Goal: Task Accomplishment & Management: Complete application form

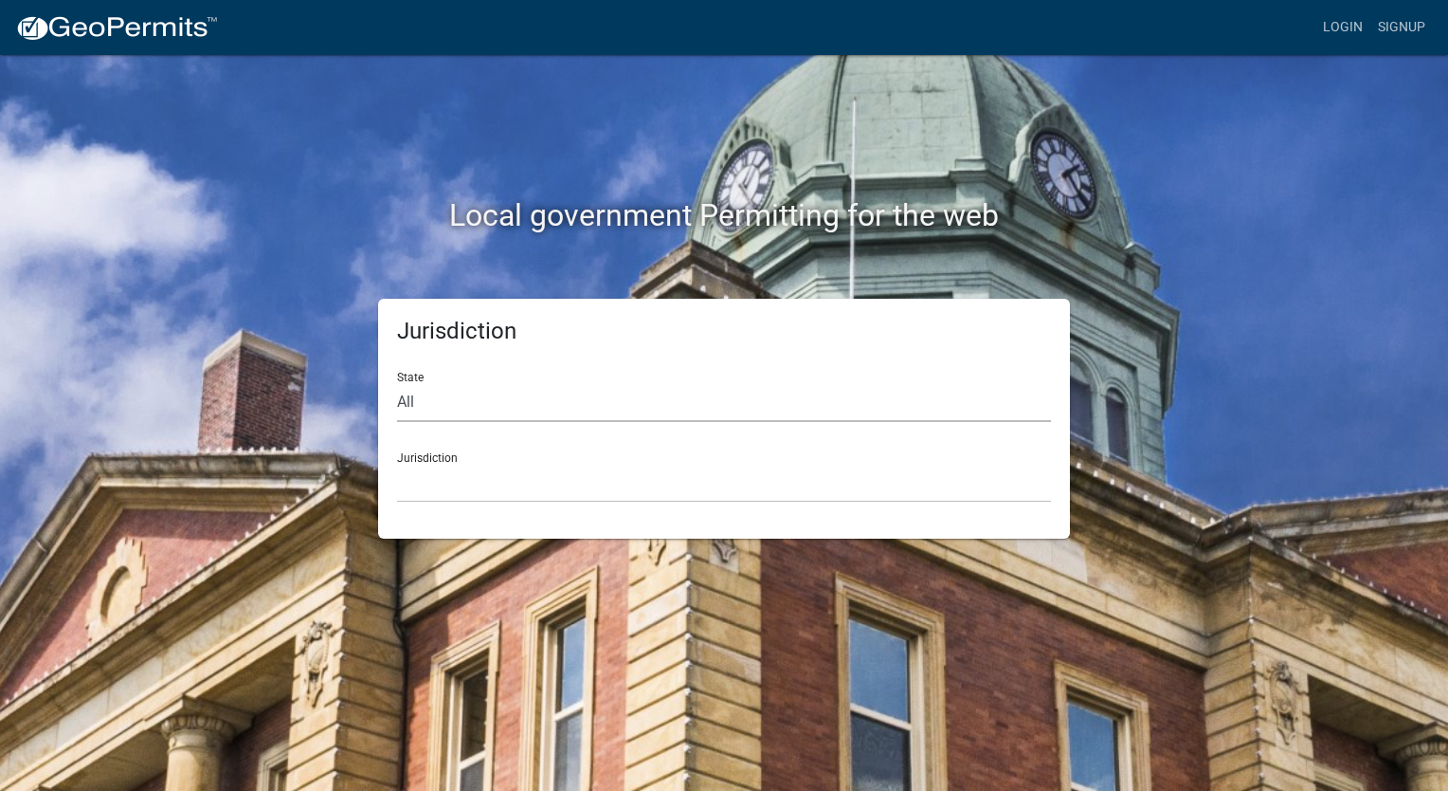
click at [490, 405] on select "All Colorado Georgia Indiana Iowa Kansas Minnesota Ohio South Carolina Wisconsin" at bounding box center [724, 402] width 654 height 39
select select "Georgia"
click at [397, 383] on select "All Colorado Georgia Indiana Iowa Kansas Minnesota Ohio South Carolina Wisconsin" at bounding box center [724, 402] width 654 height 39
drag, startPoint x: 556, startPoint y: 491, endPoint x: 489, endPoint y: 480, distance: 68.3
click at [489, 480] on select "Carroll County, Georgia Cook County, Georgia Crawford County, Georgia Gilmer Co…" at bounding box center [724, 483] width 654 height 39
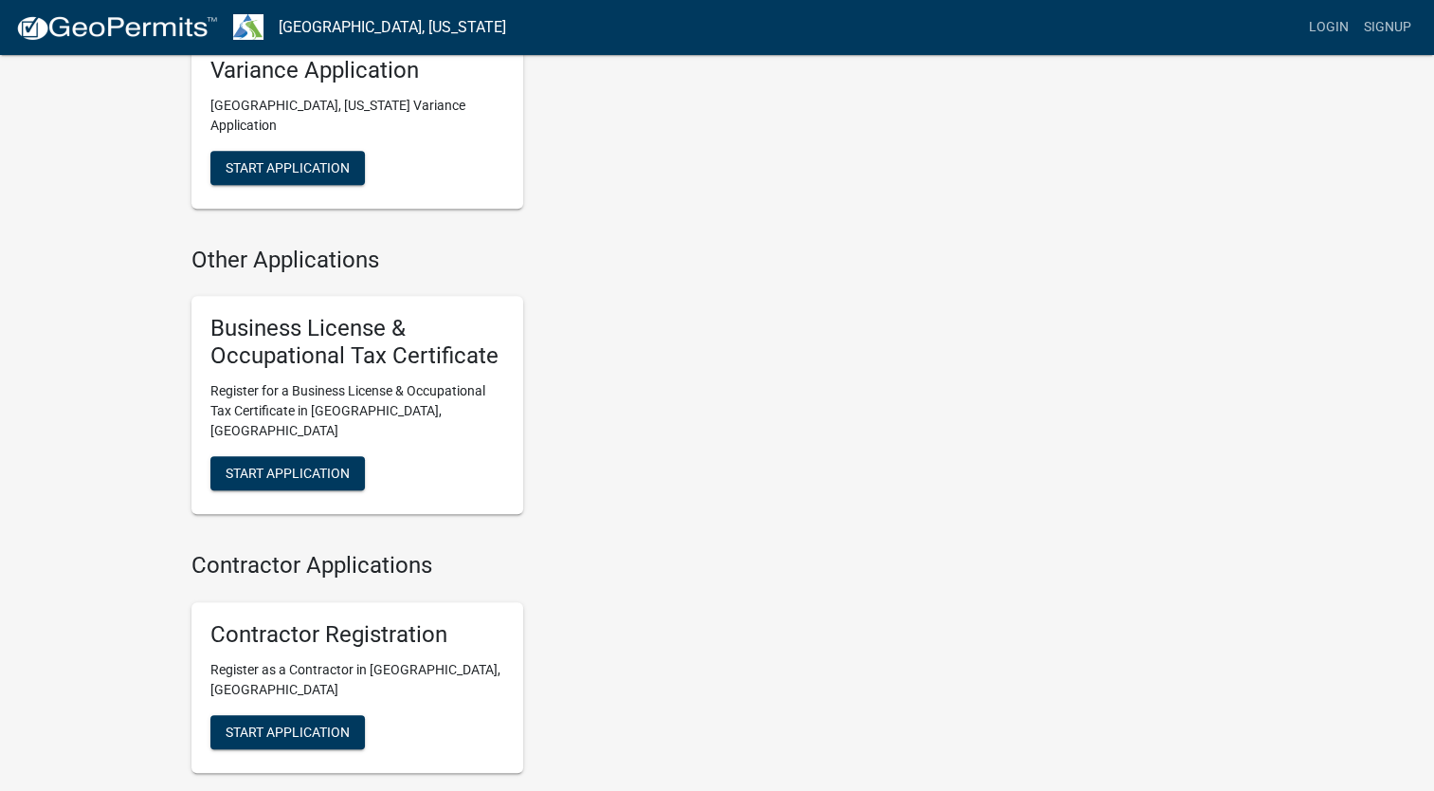
scroll to position [1327, 0]
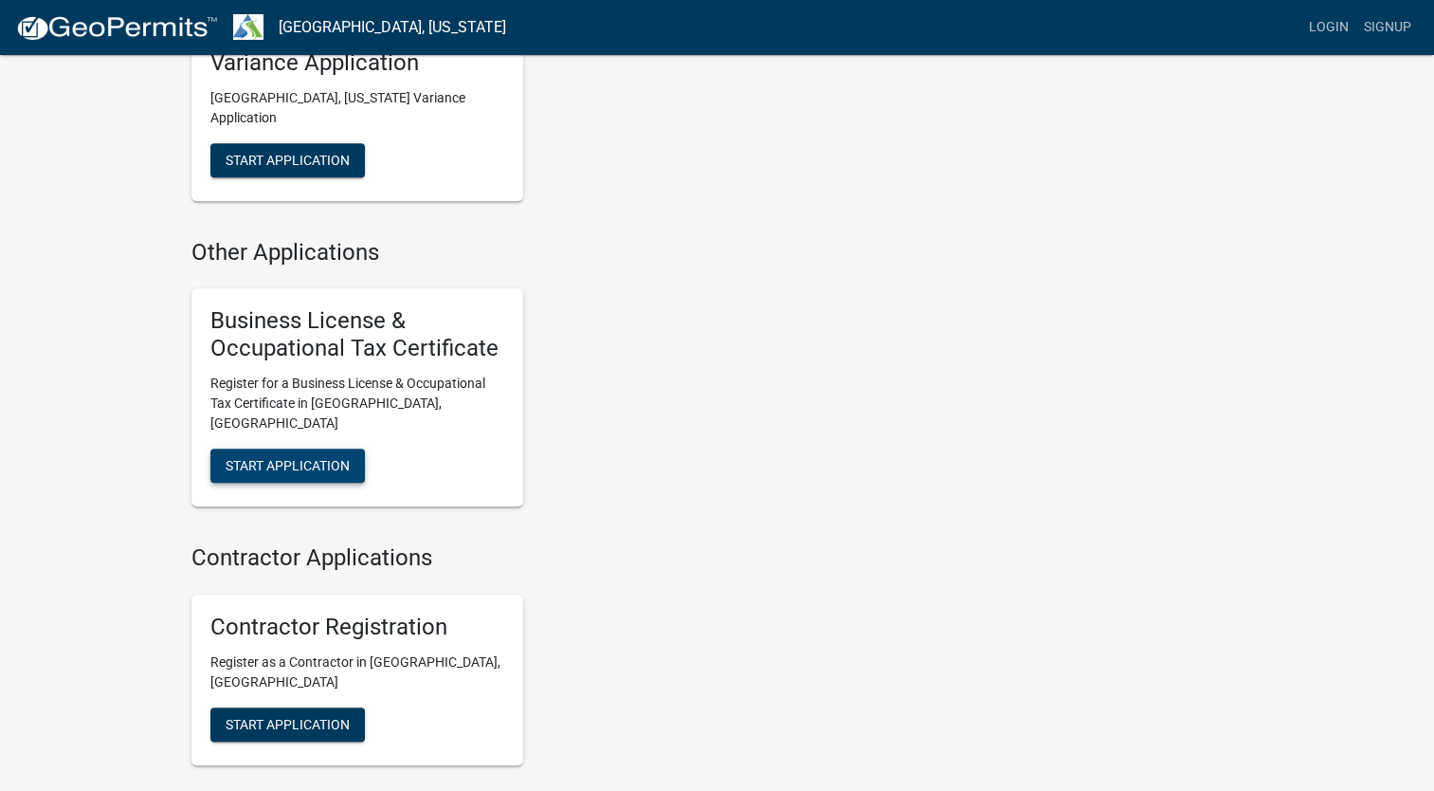
click at [300, 457] on span "Start Application" at bounding box center [288, 464] width 124 height 15
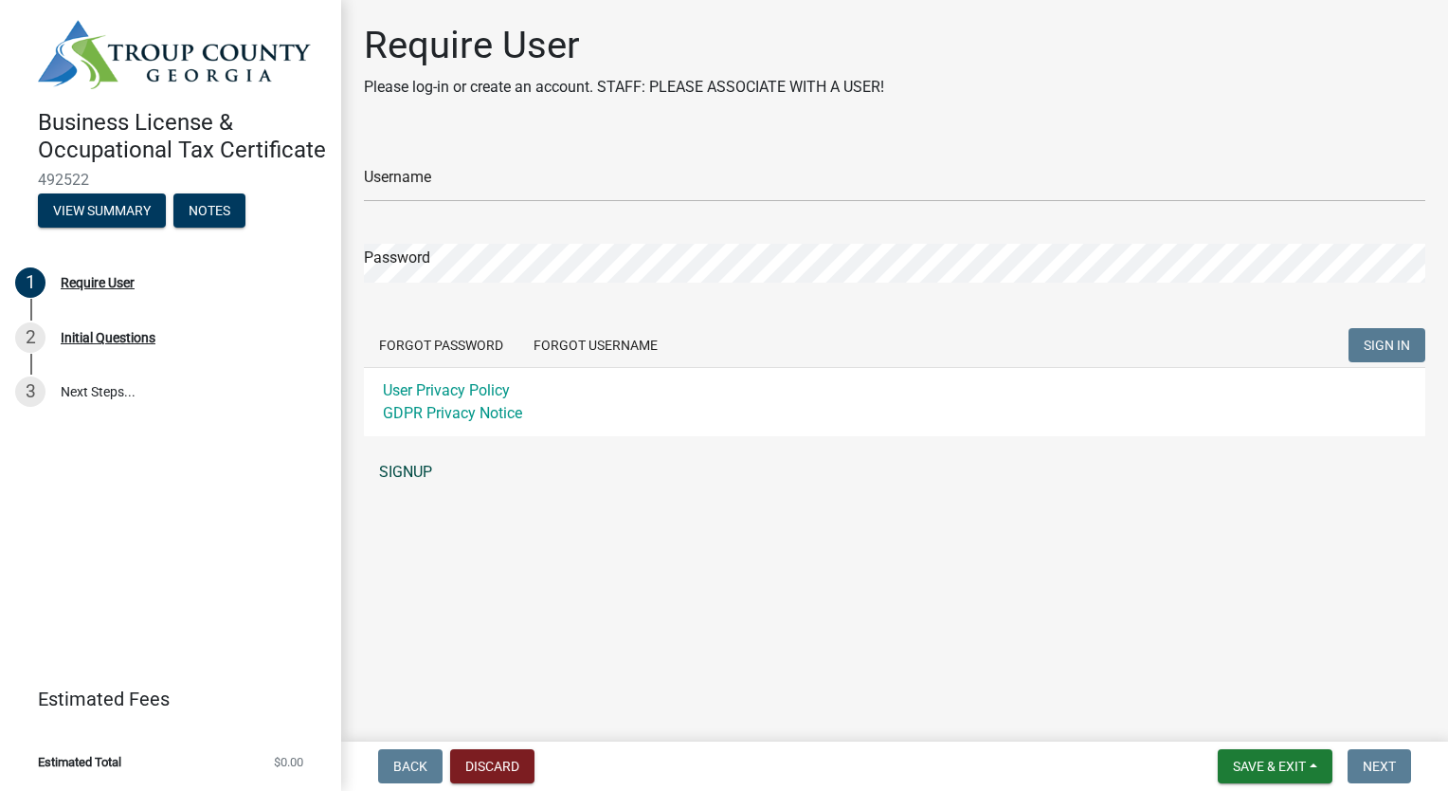
click at [408, 477] on link "SIGNUP" at bounding box center [895, 472] width 1062 height 38
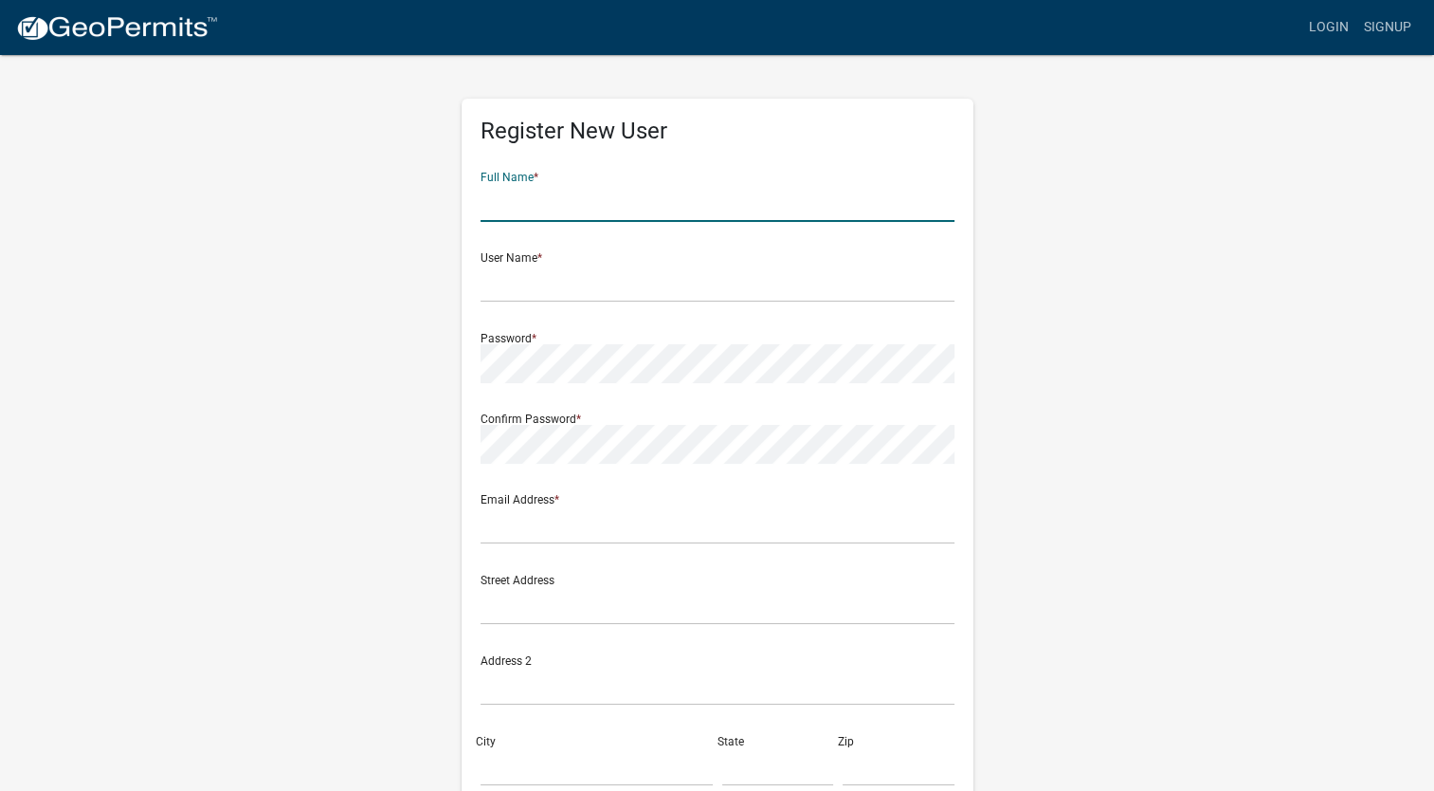
click at [735, 220] on input "text" at bounding box center [718, 202] width 474 height 39
type input "Mary Margaret Gresley"
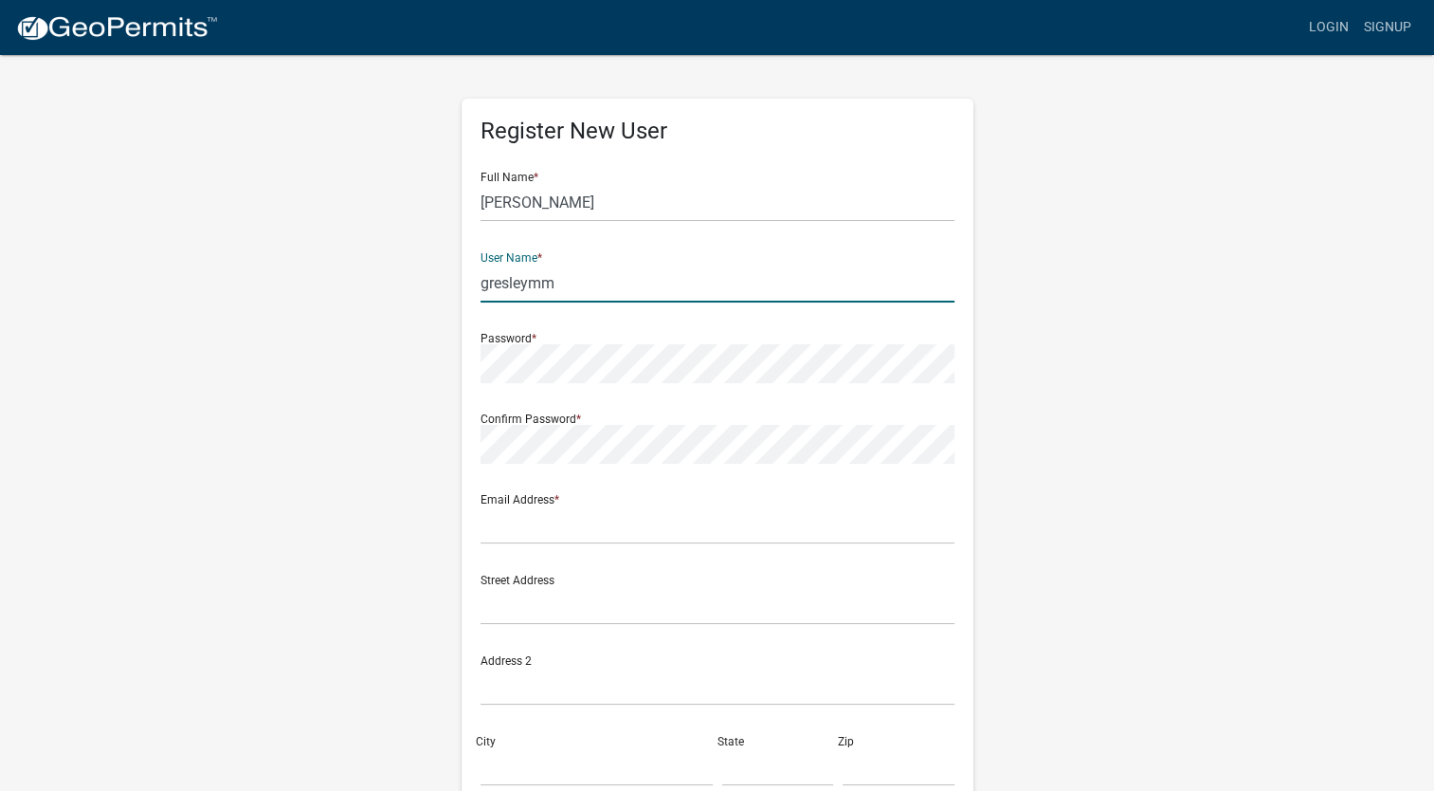
type input "gresleymm"
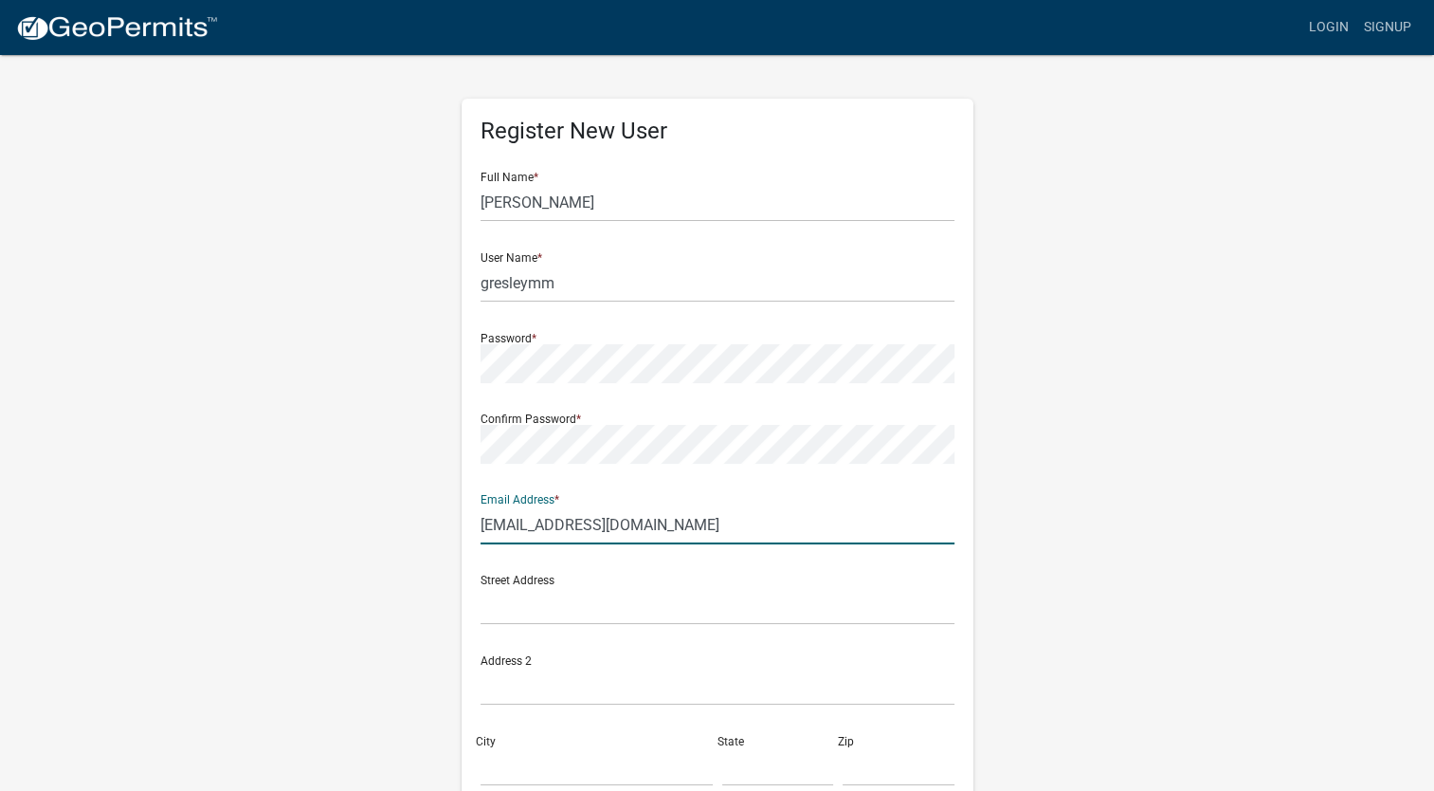
type input "gresleymm@gmail.com"
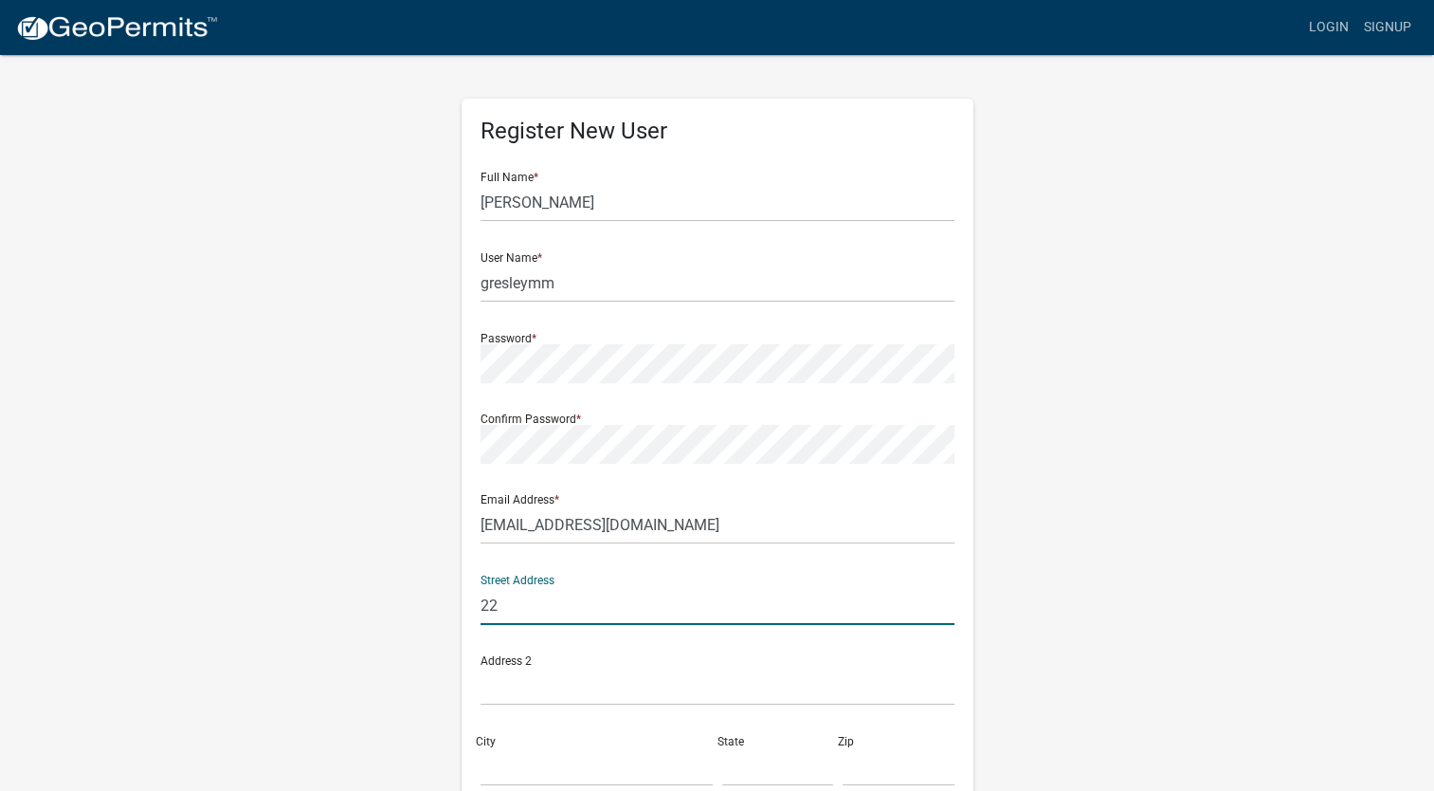
type input "2"
type input "100 Waverly Way"
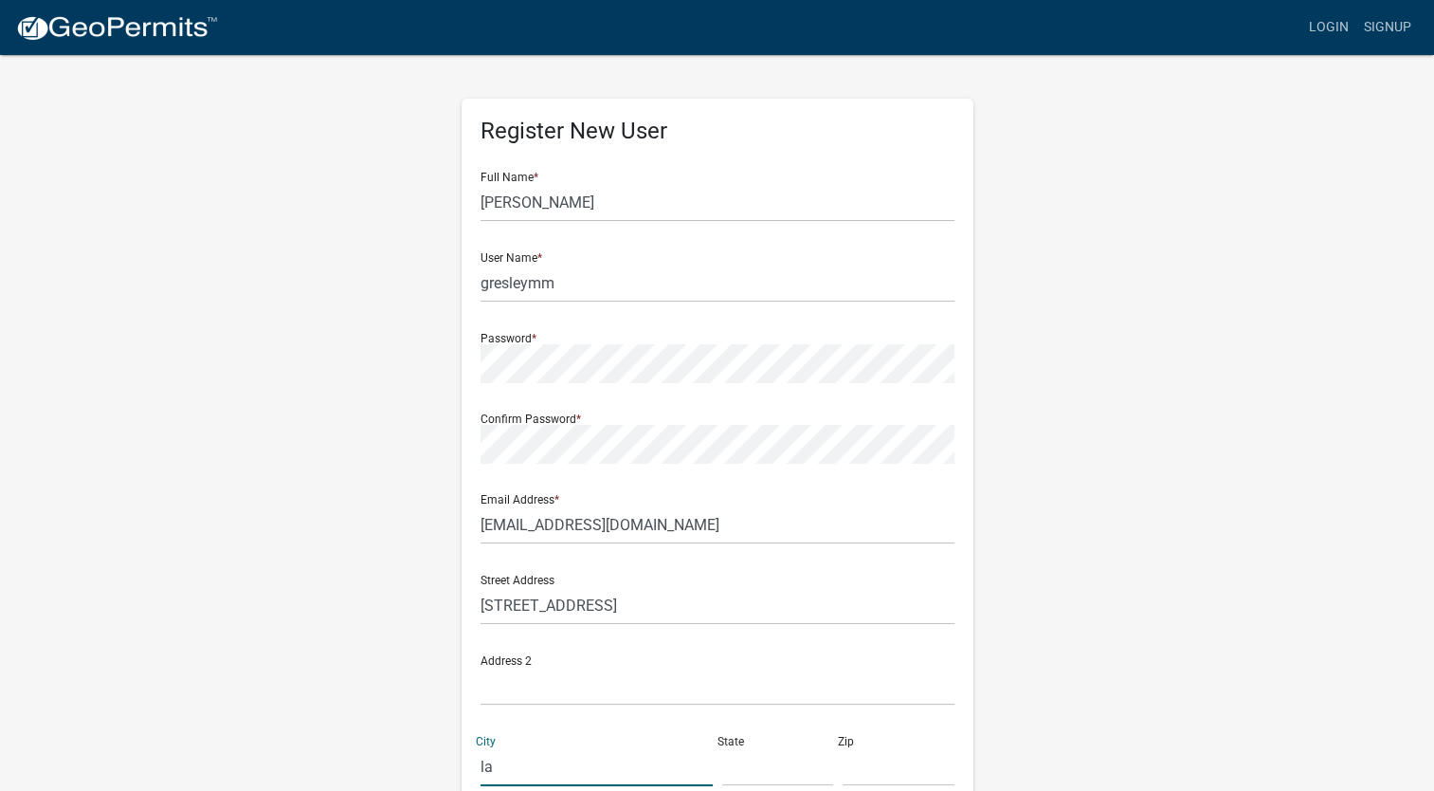
type input "l"
type input "LaGrange"
type input "g"
type input "GA"
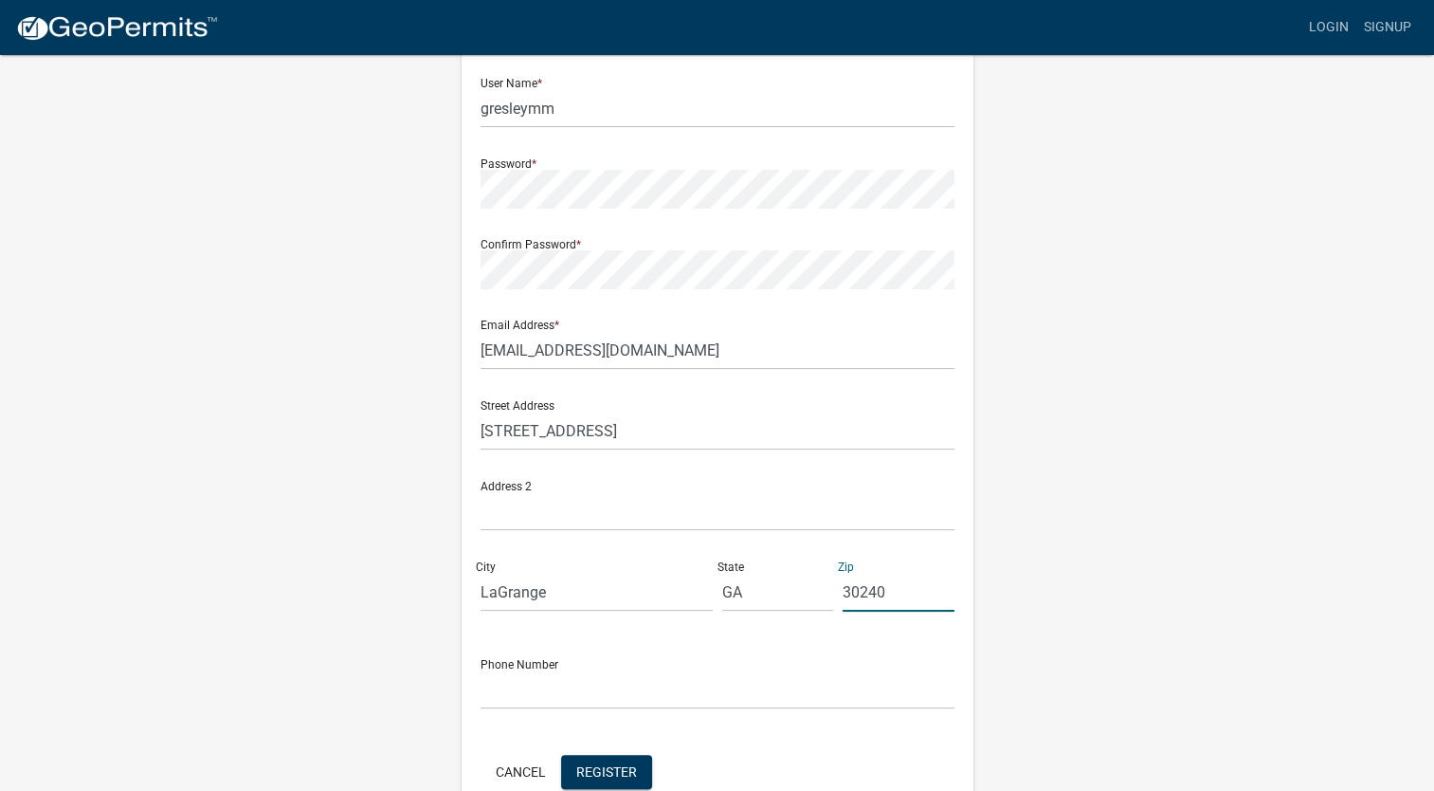
scroll to position [276, 0]
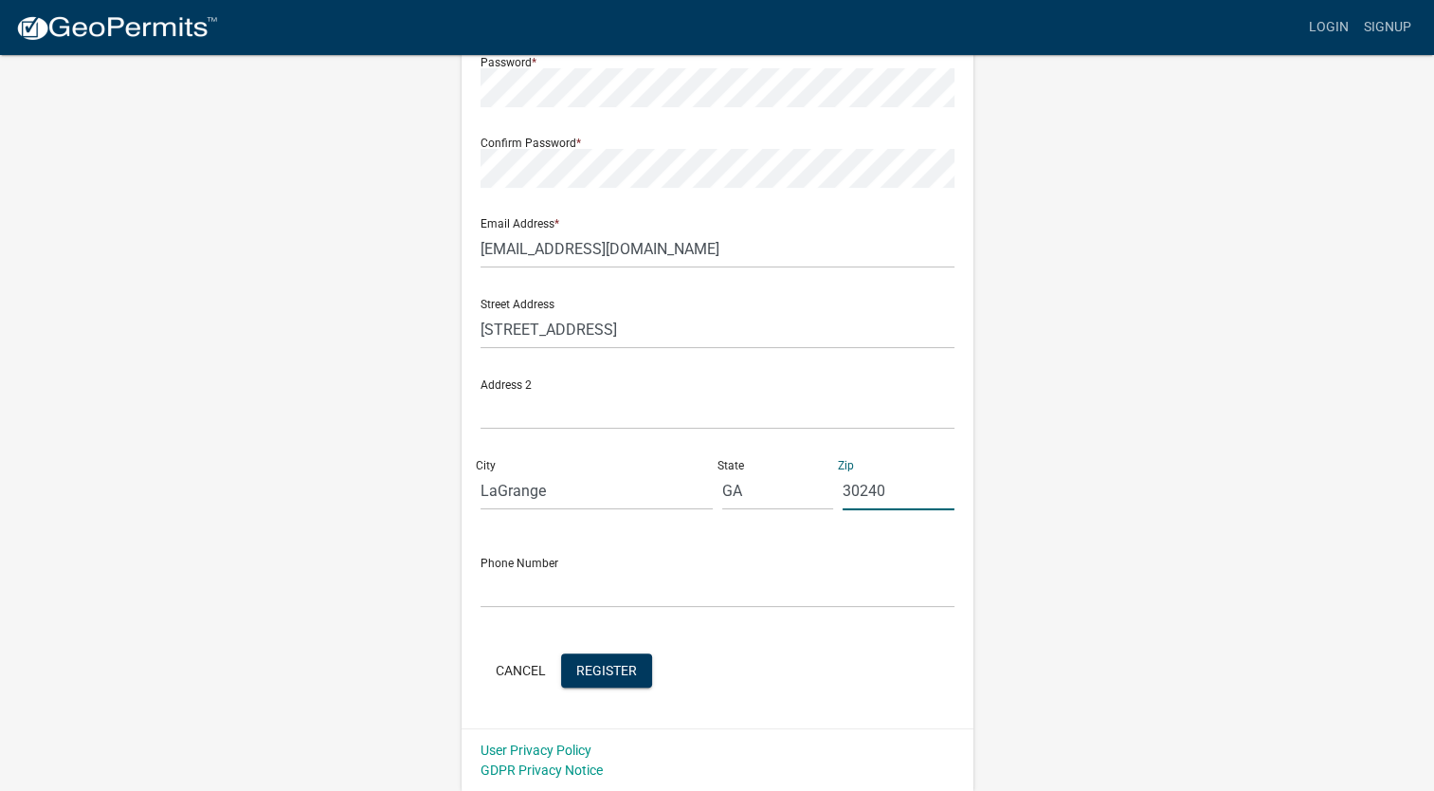
type input "30240"
click at [585, 589] on input "text" at bounding box center [718, 588] width 474 height 39
type input "7065942773"
click at [609, 669] on span "Register" at bounding box center [606, 669] width 61 height 15
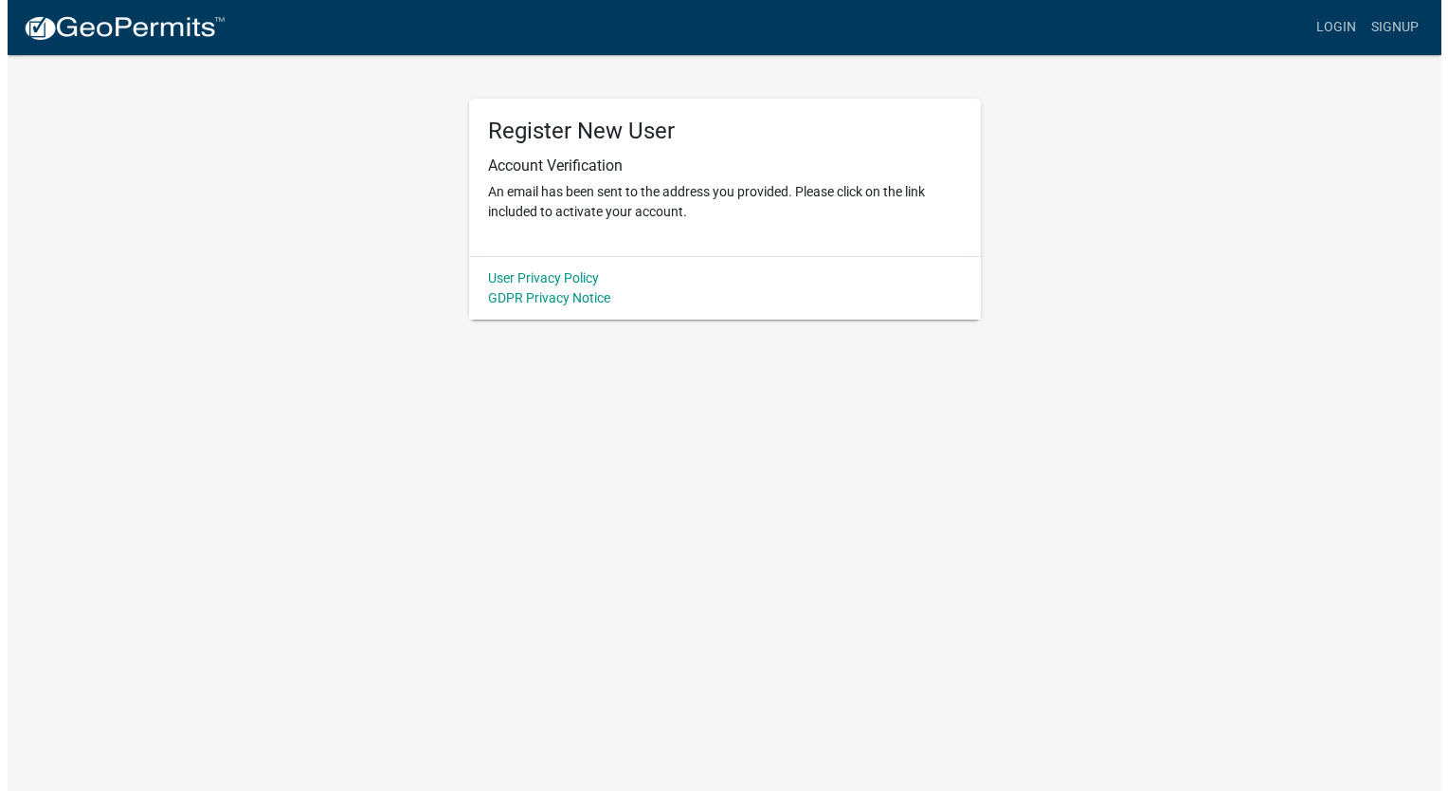
scroll to position [0, 0]
click at [1337, 27] on link "Login" at bounding box center [1343, 27] width 55 height 36
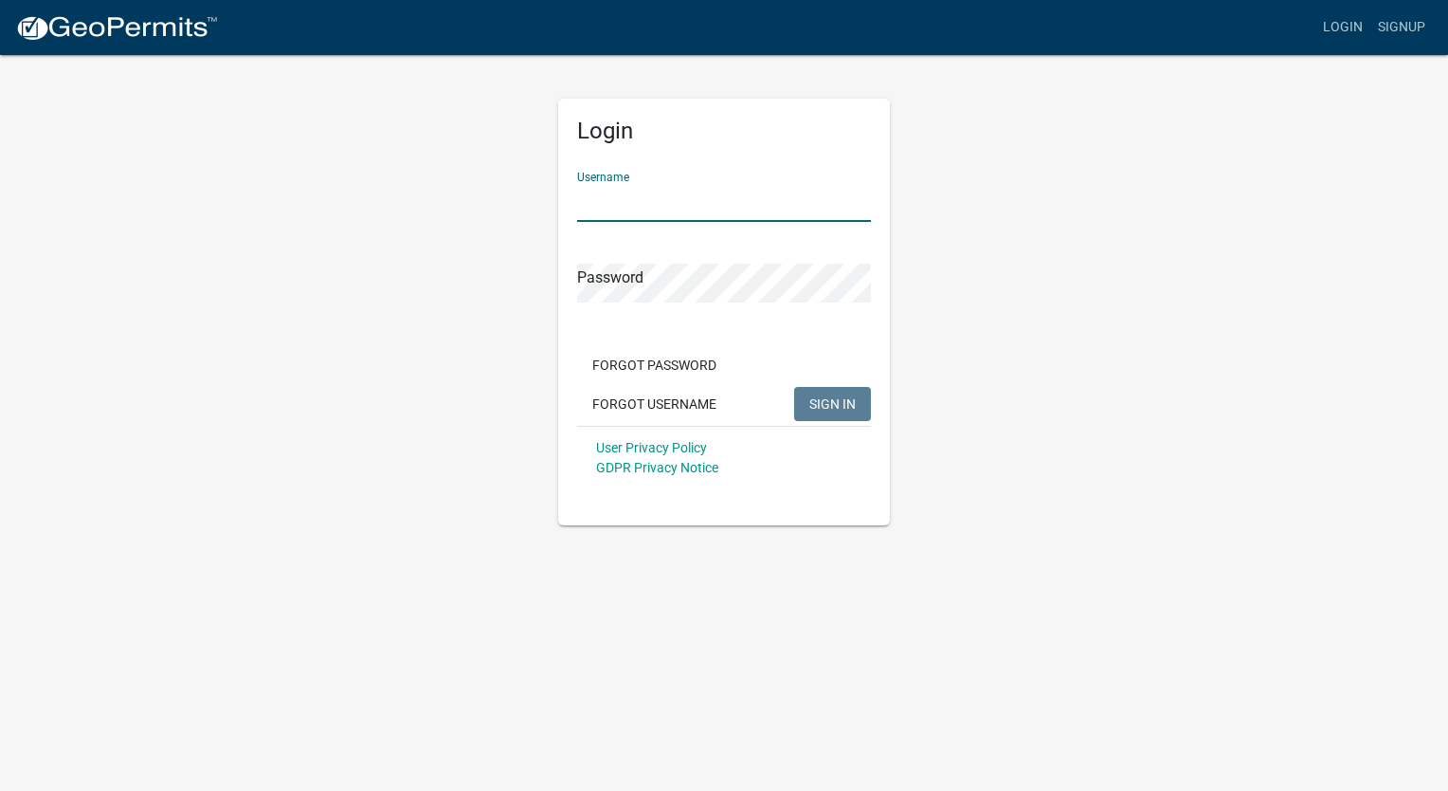
click at [608, 196] on input "Username" at bounding box center [724, 202] width 294 height 39
type input "gresleymm"
click at [794, 387] on button "SIGN IN" at bounding box center [832, 404] width 77 height 34
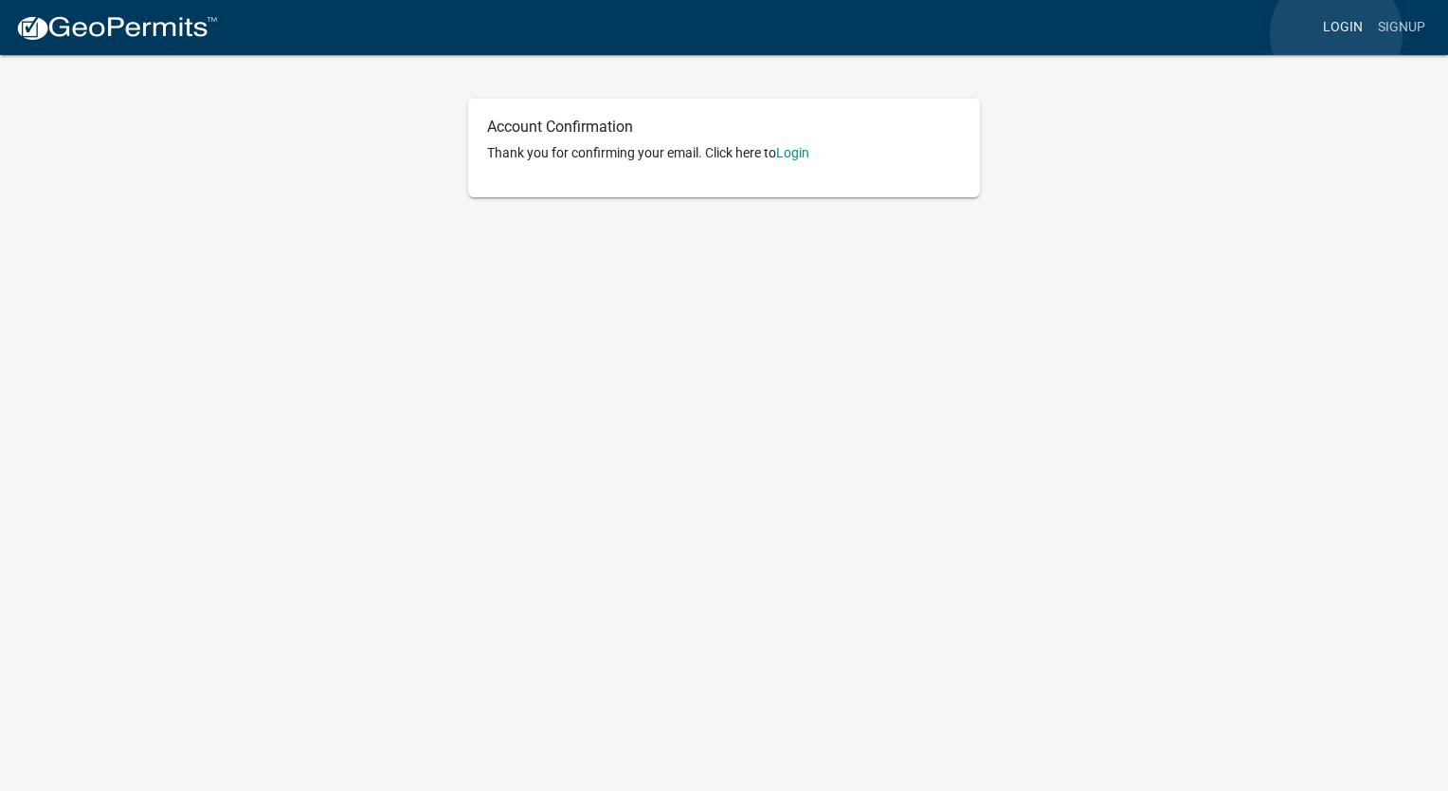
click at [1337, 34] on link "Login" at bounding box center [1343, 27] width 55 height 36
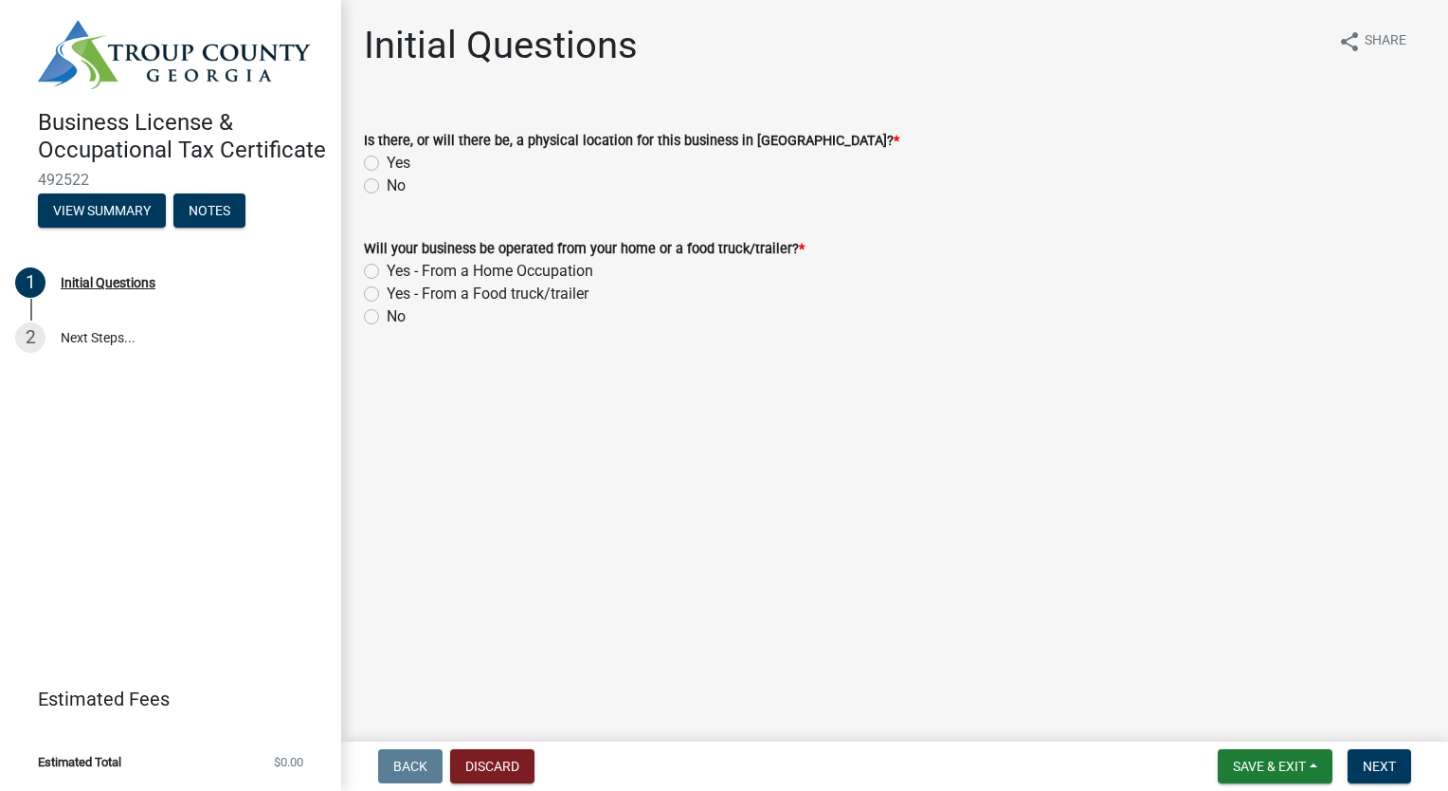
click at [387, 157] on label "Yes" at bounding box center [399, 163] width 24 height 23
click at [387, 157] on input "Yes" at bounding box center [393, 158] width 12 height 12
radio input "true"
click at [517, 272] on label "Yes - From a Home Occupation" at bounding box center [490, 271] width 207 height 23
click at [399, 272] on input "Yes - From a Home Occupation" at bounding box center [393, 266] width 12 height 12
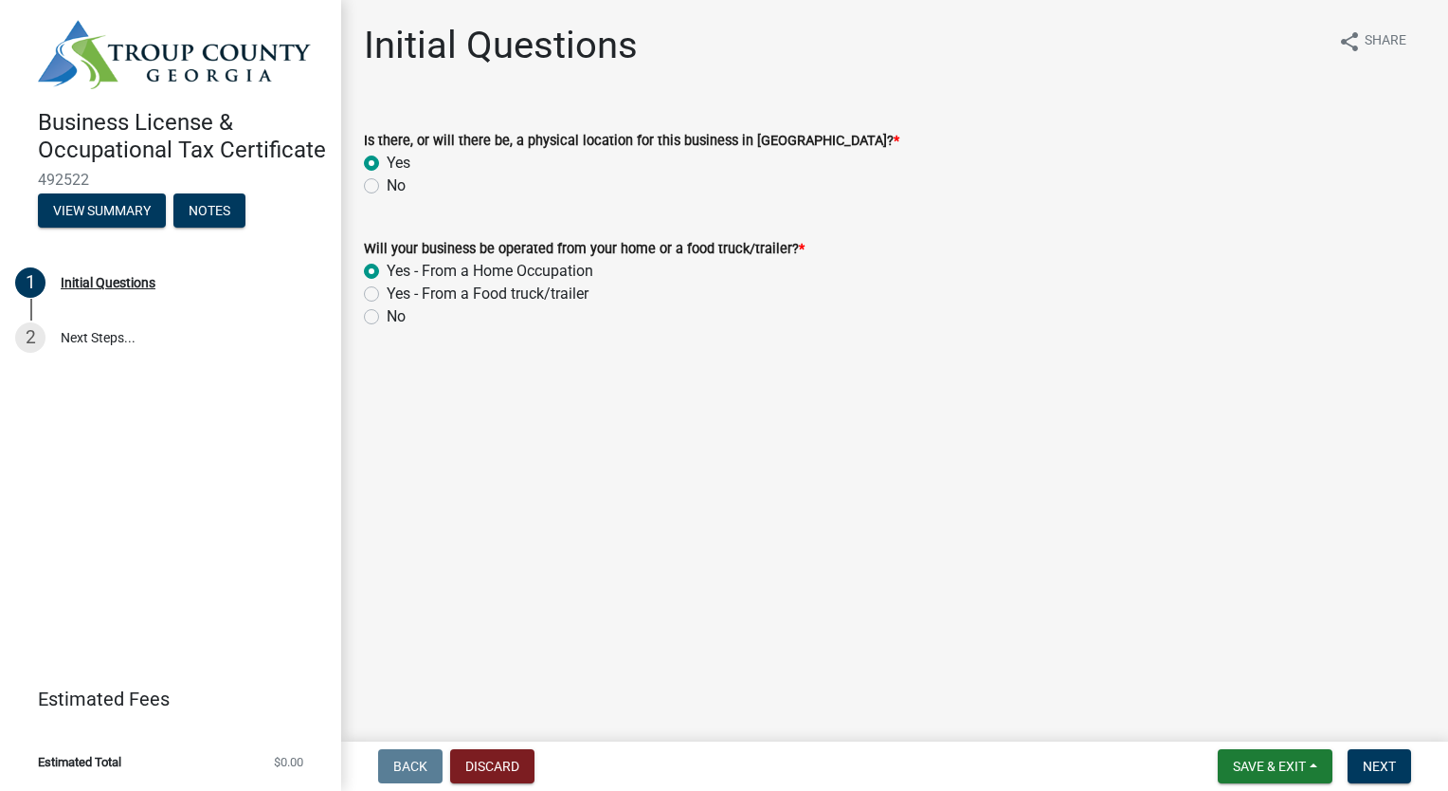
radio input "true"
click at [1392, 764] on span "Next" at bounding box center [1379, 765] width 33 height 15
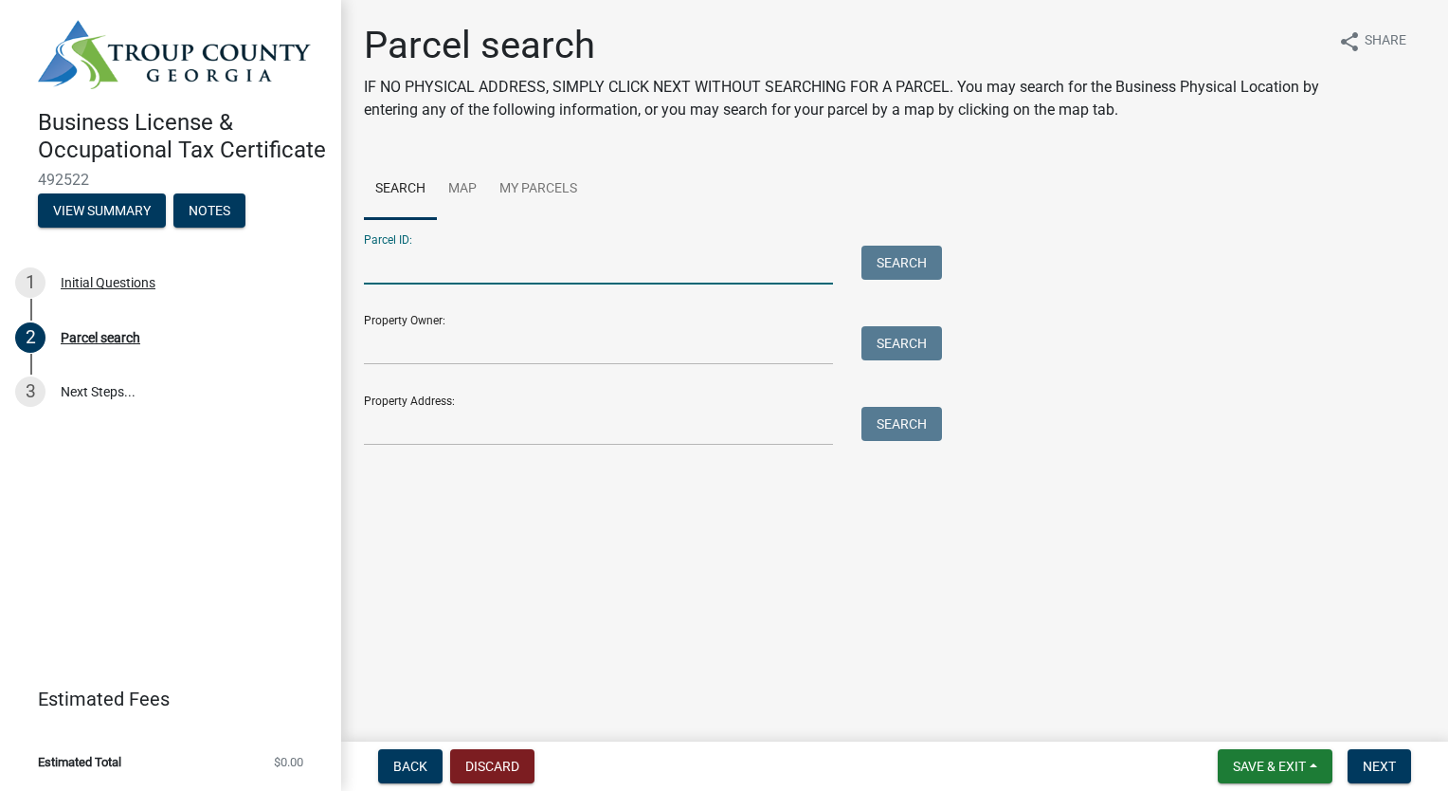
click at [732, 260] on input "Parcel ID:" at bounding box center [598, 265] width 469 height 39
type input "1001000083a"
click at [932, 253] on button "Search" at bounding box center [902, 263] width 81 height 34
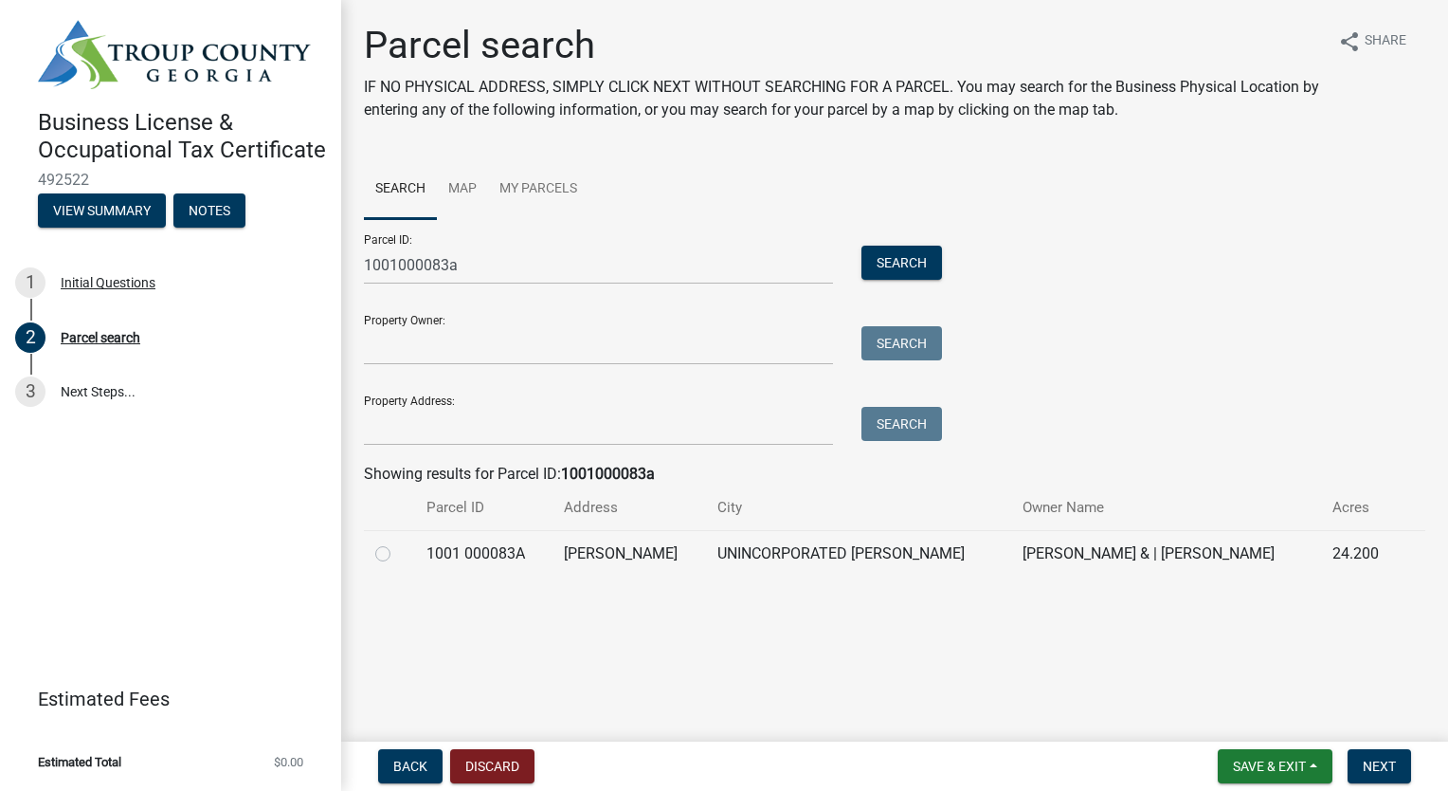
click at [398, 542] on label at bounding box center [398, 542] width 0 height 0
click at [398, 554] on 000083A "radio" at bounding box center [404, 548] width 12 height 12
radio 000083A "true"
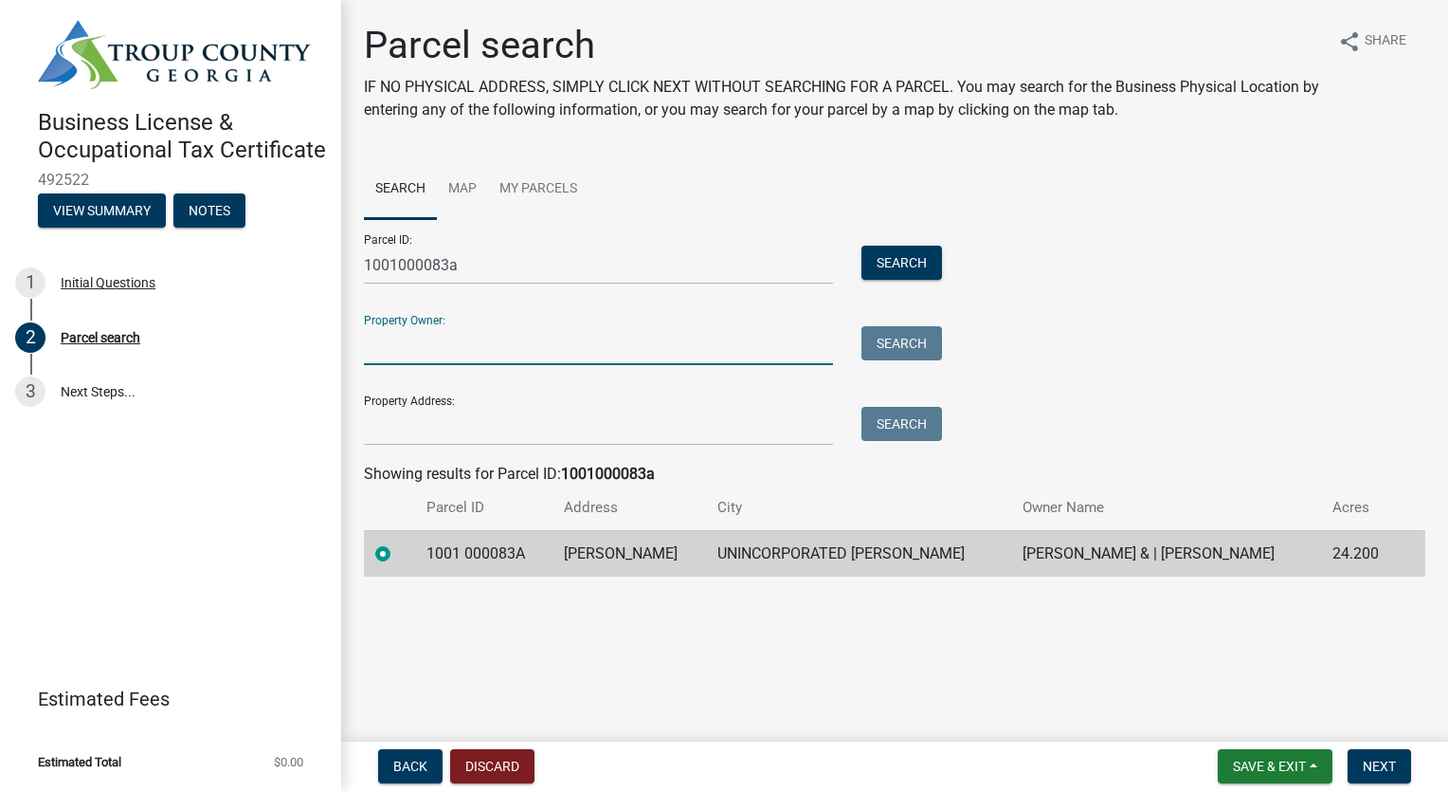
click at [538, 362] on input "Property Owner:" at bounding box center [598, 345] width 469 height 39
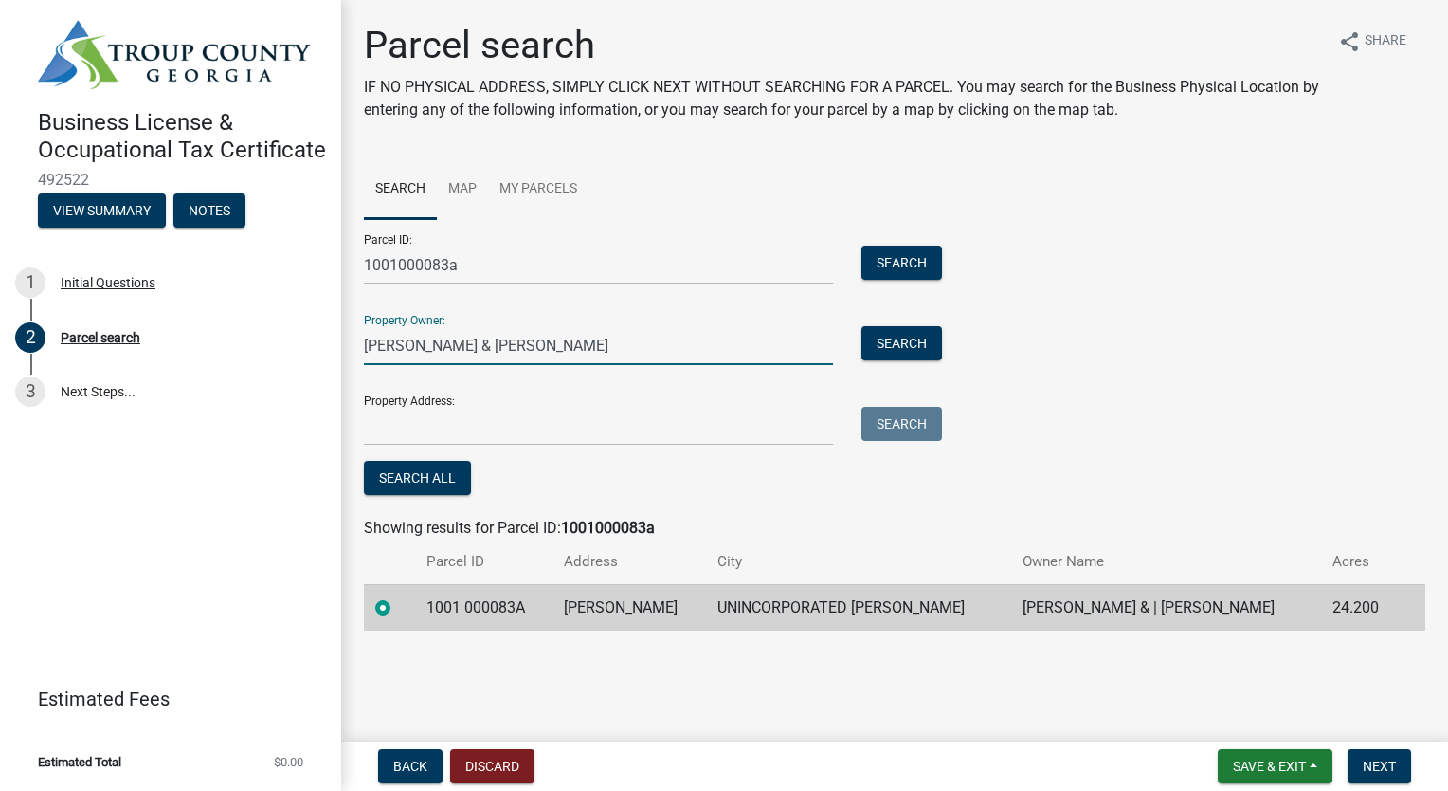
type input "Thomas Dornan Gresley Jr & Donna Barber"
click at [731, 329] on input "Thomas Dornan Gresley Jr & Donna Barber" at bounding box center [598, 345] width 469 height 39
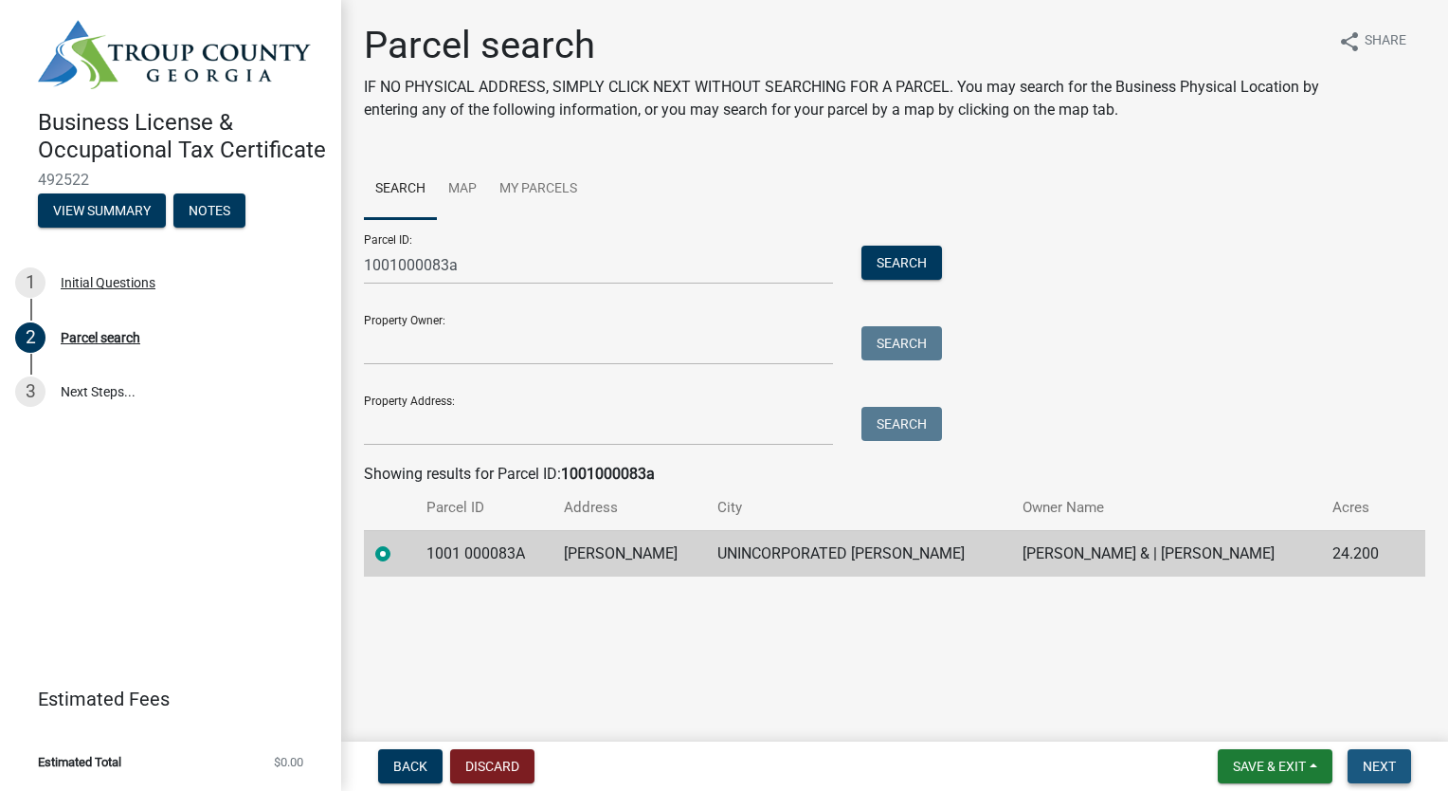
click at [1385, 772] on span "Next" at bounding box center [1379, 765] width 33 height 15
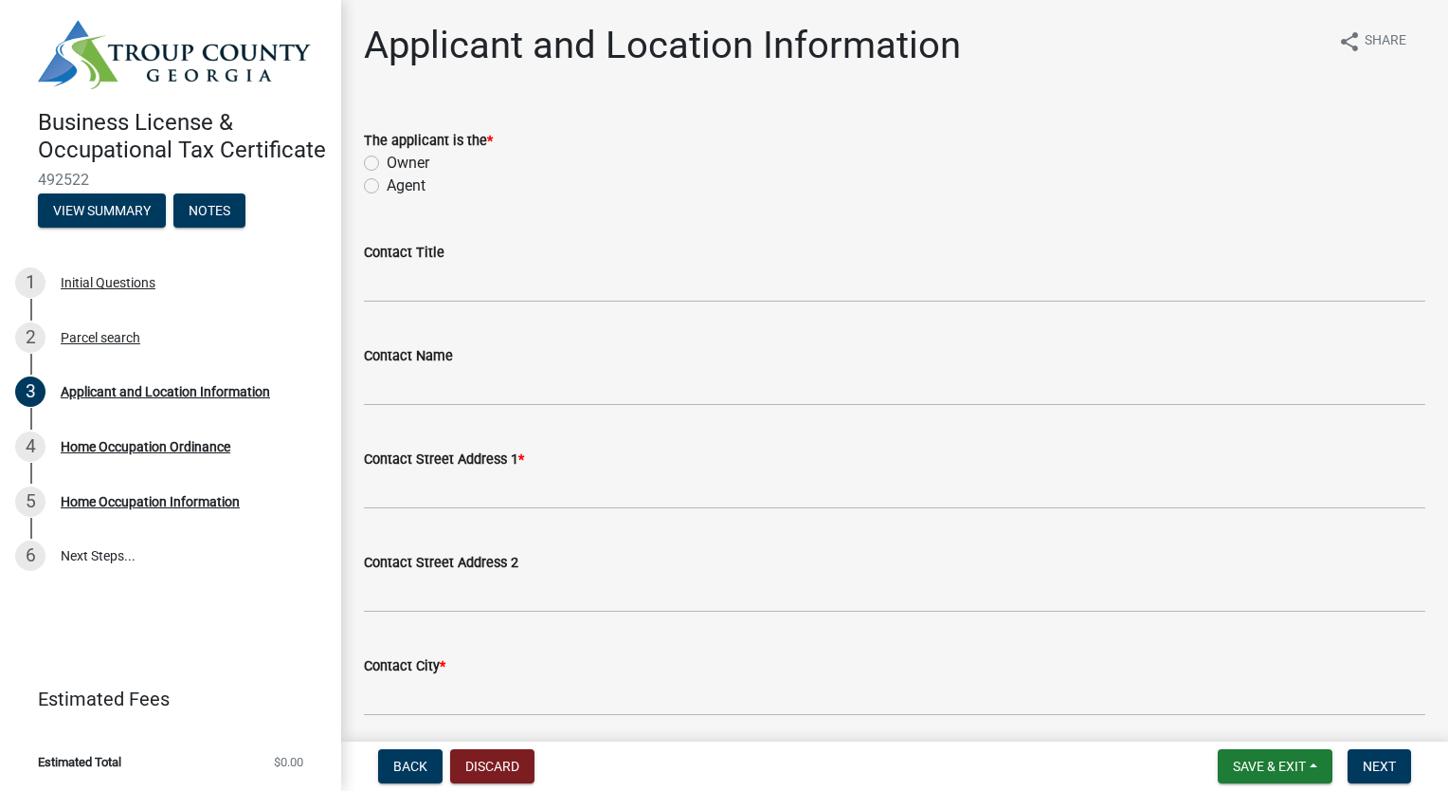
click at [387, 161] on label "Owner" at bounding box center [408, 163] width 43 height 23
click at [387, 161] on input "Owner" at bounding box center [393, 158] width 12 height 12
radio input "true"
click at [612, 298] on input "Contact Title" at bounding box center [895, 283] width 1062 height 39
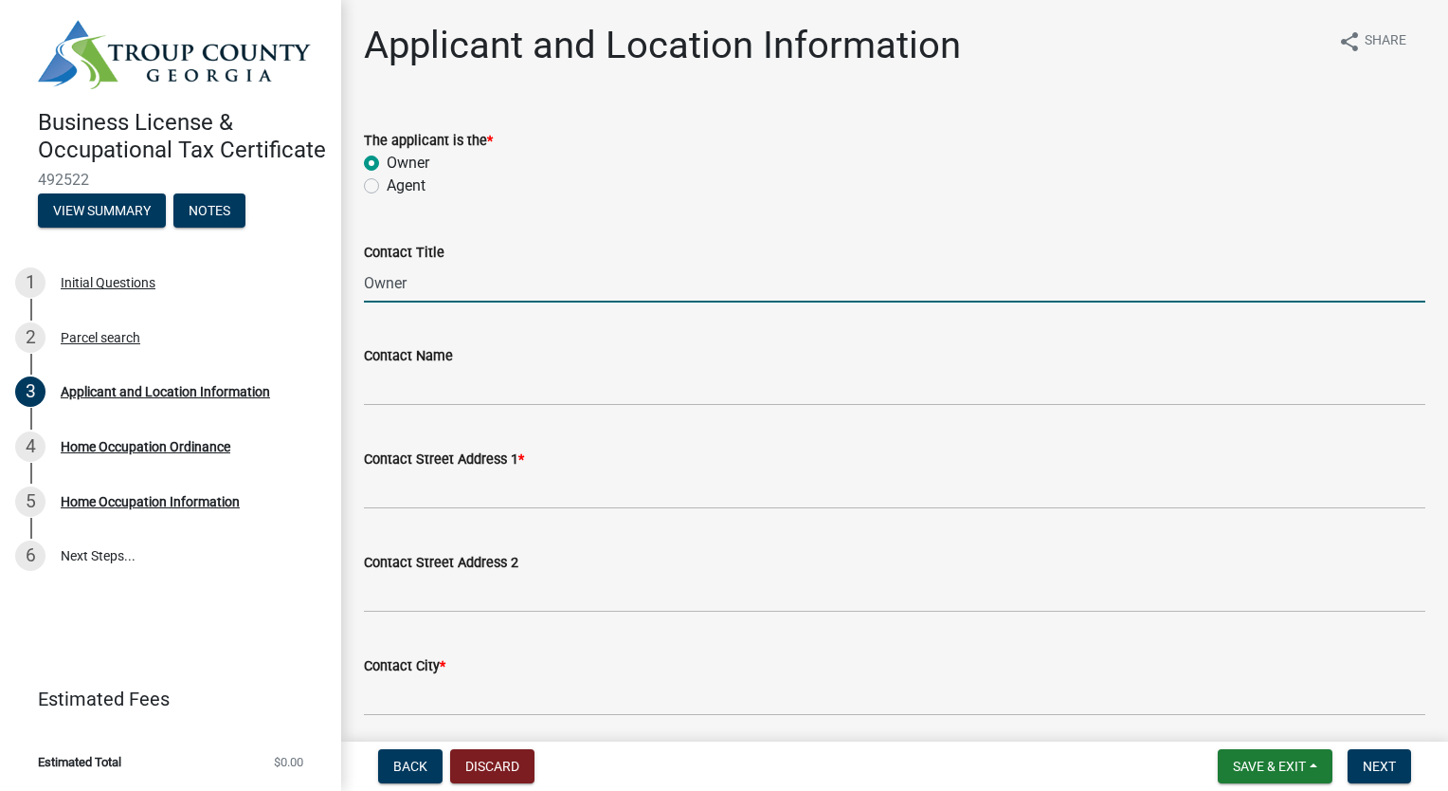
type input "Owner"
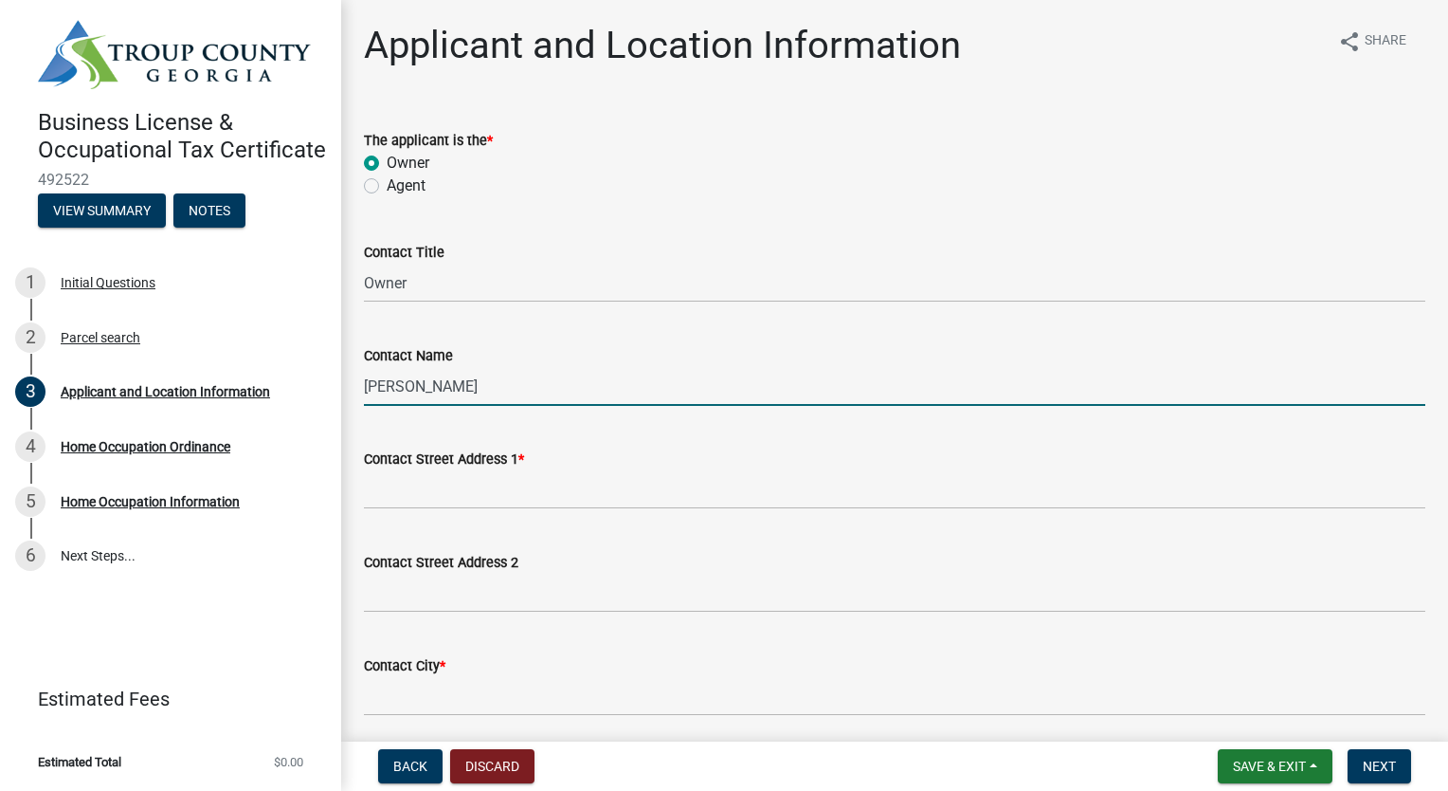
type input "Mary Margaret Gresley"
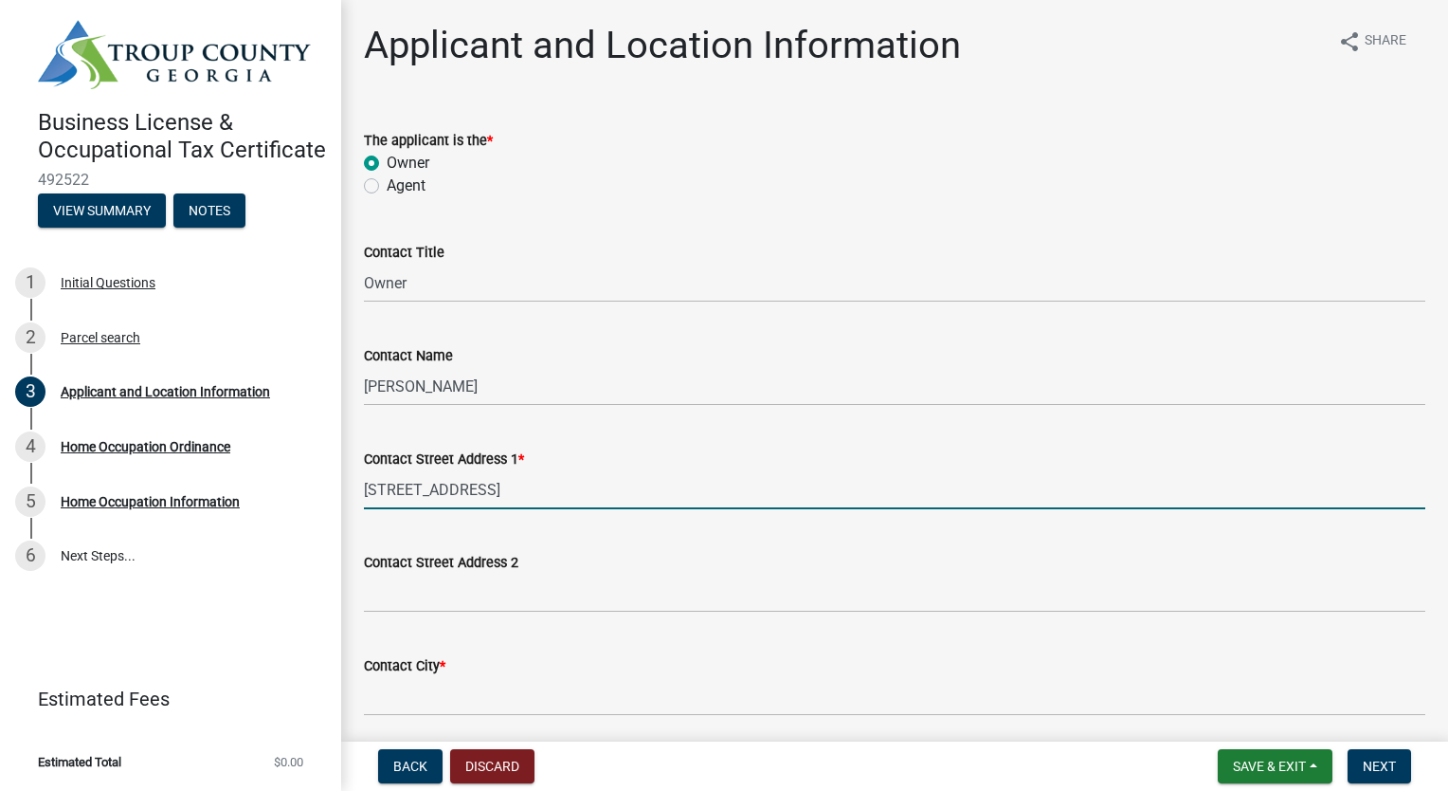
type input "100 Waverly Way"
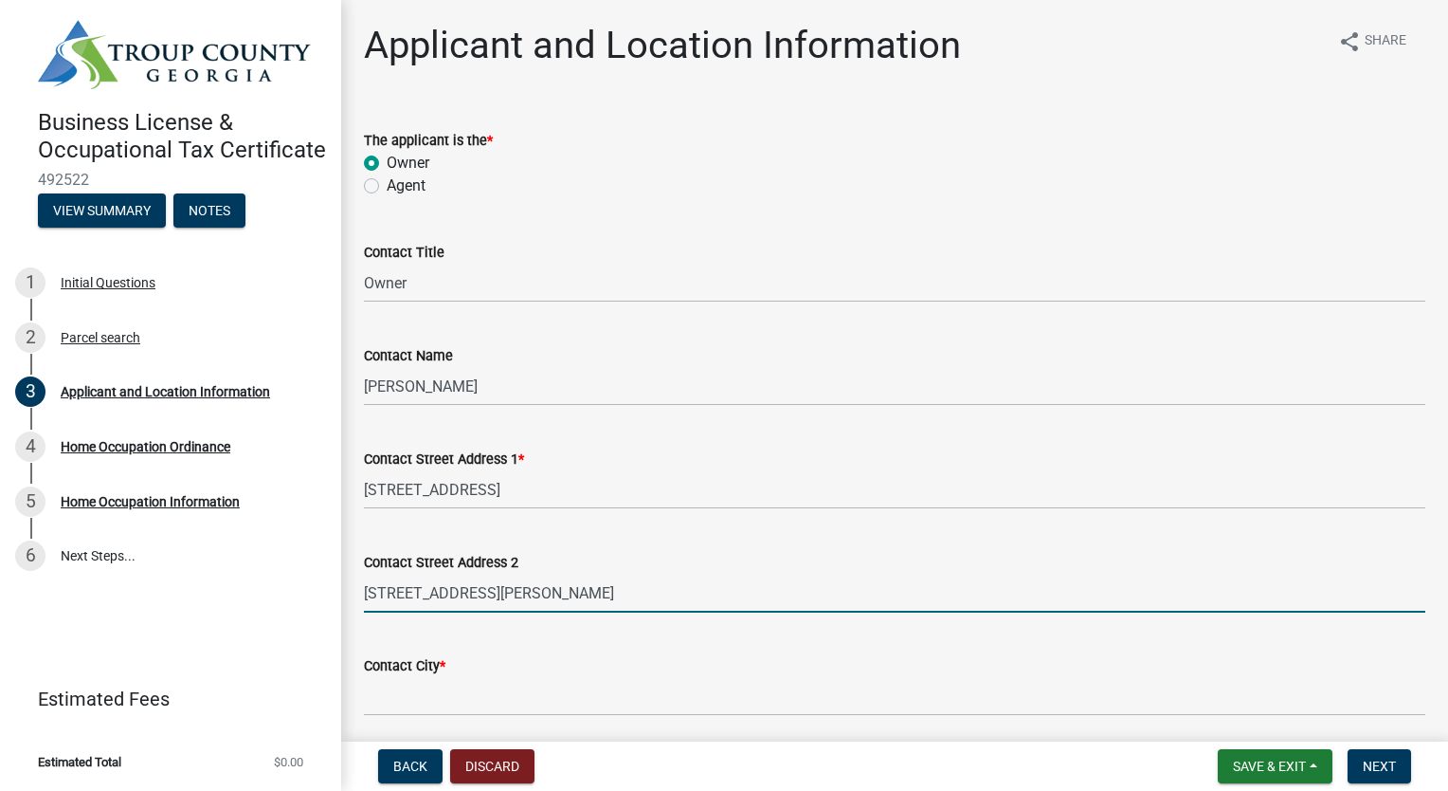
type input "220 Williams road"
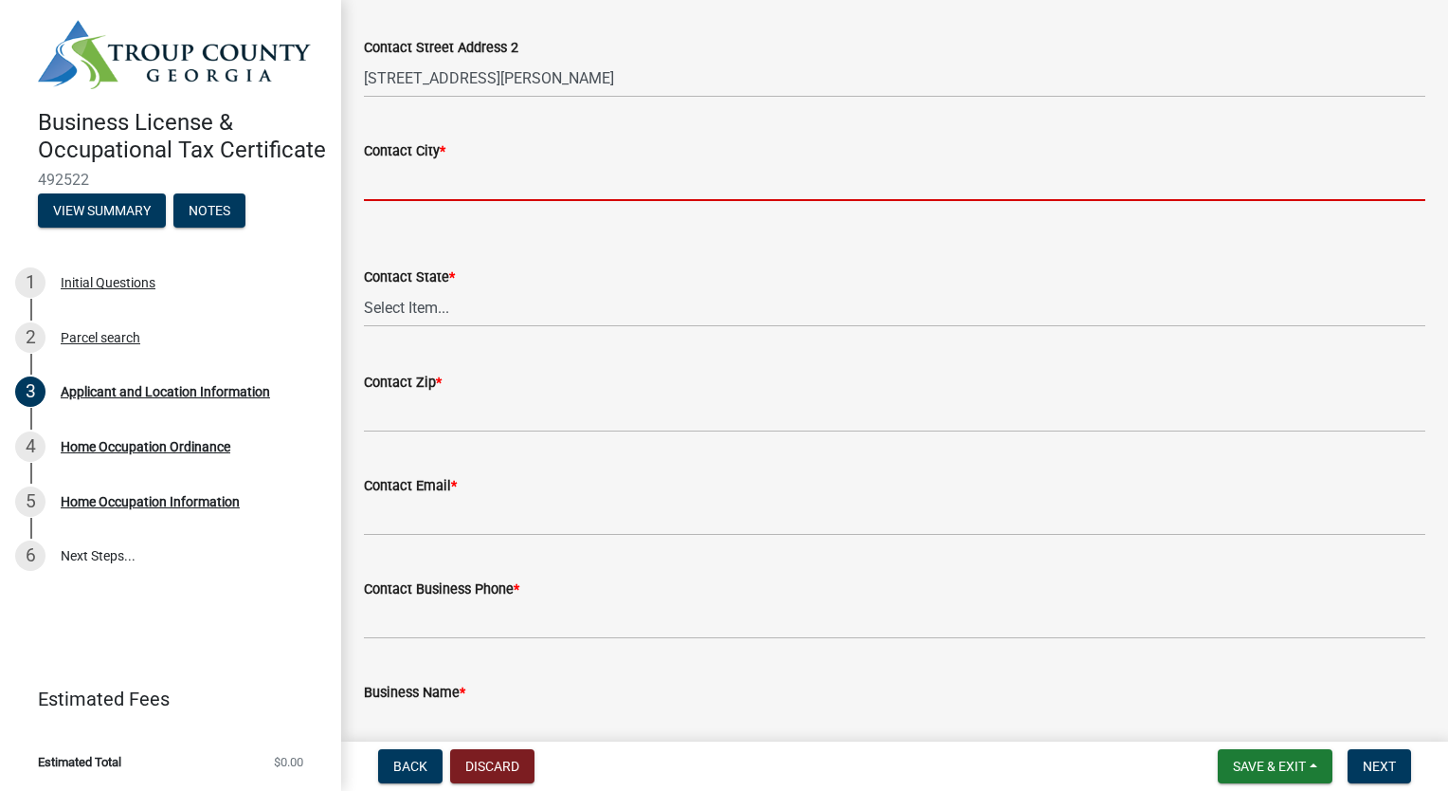
scroll to position [516, 0]
type input "l"
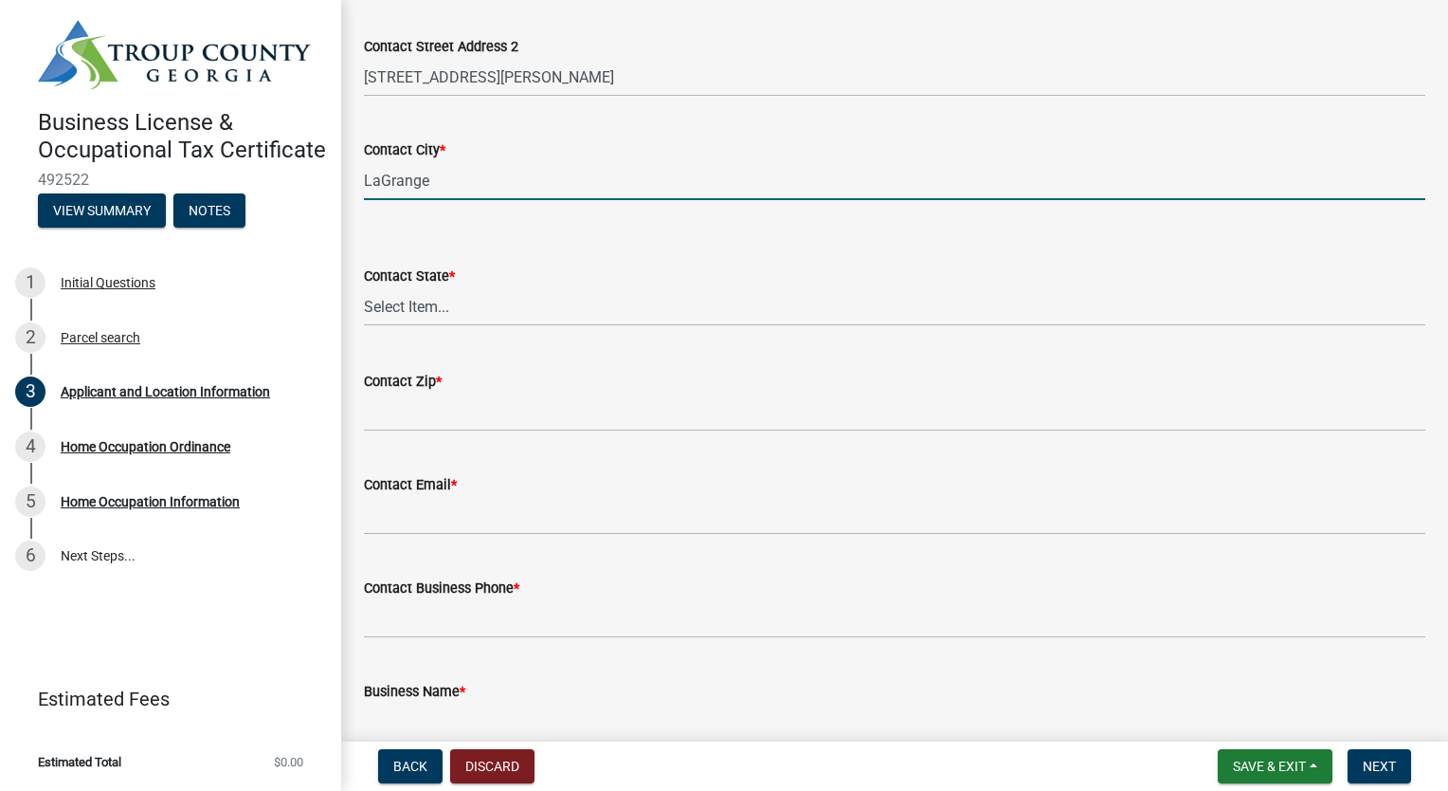
type input "LaGrange"
click at [612, 304] on select "Select Item... Alabama Alaska Arizona Arkansas California Colorado Connecticut …" at bounding box center [895, 306] width 1062 height 39
select select "GA"
click at [364, 287] on select "Select Item... Alabama Alaska Arizona Arkansas California Colorado Connecticut …" at bounding box center [895, 306] width 1062 height 39
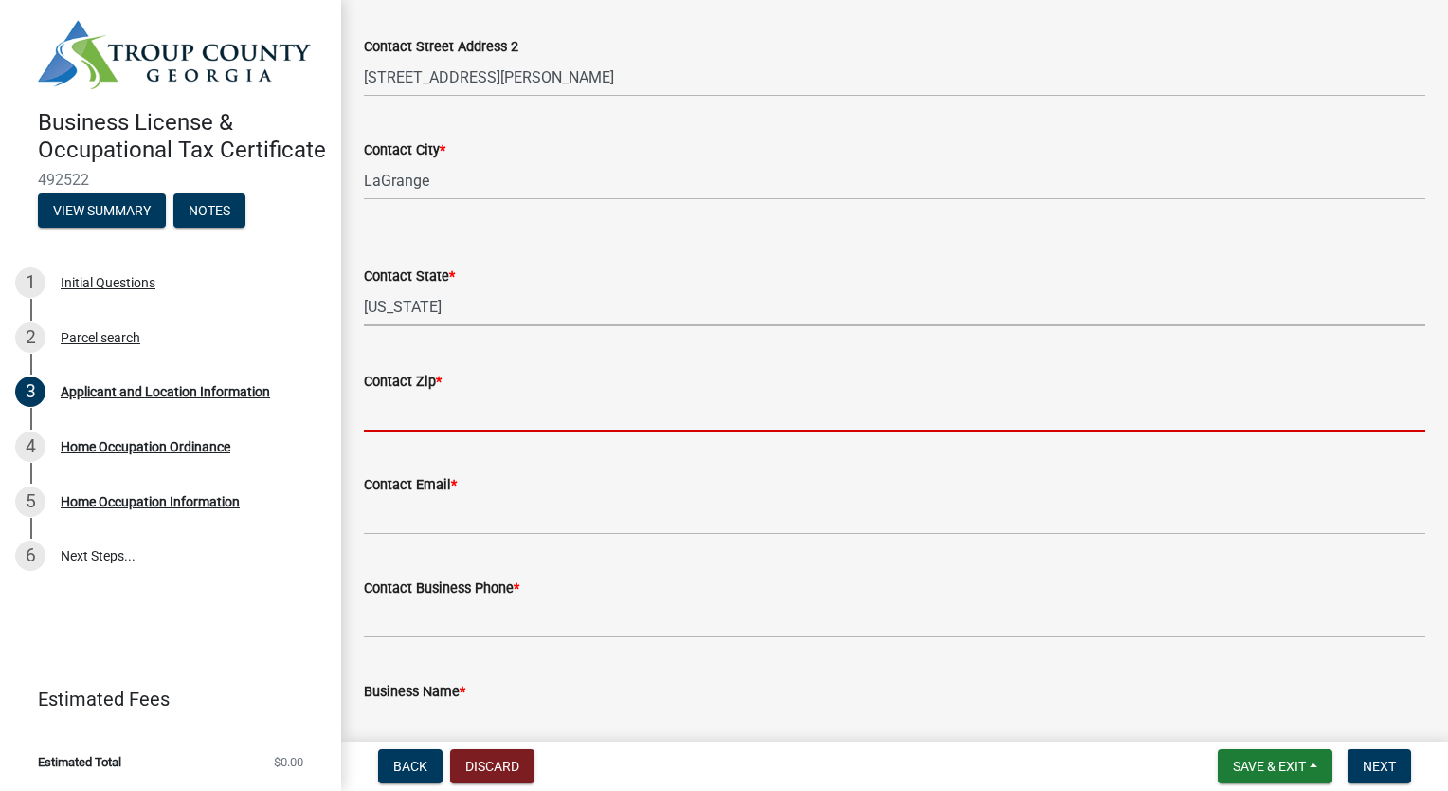
click at [591, 407] on input "Contact Zip *" at bounding box center [895, 411] width 1062 height 39
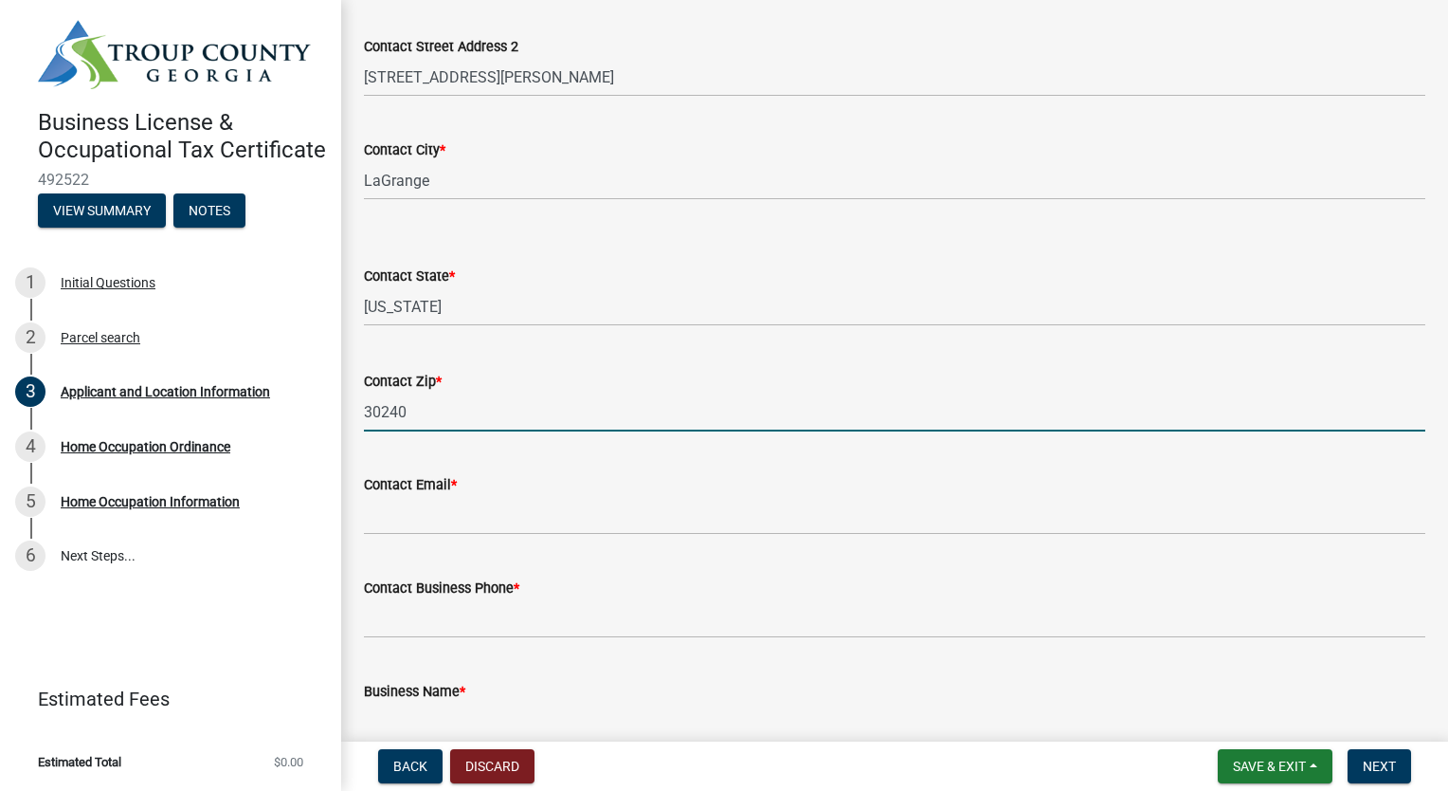
type input "30240"
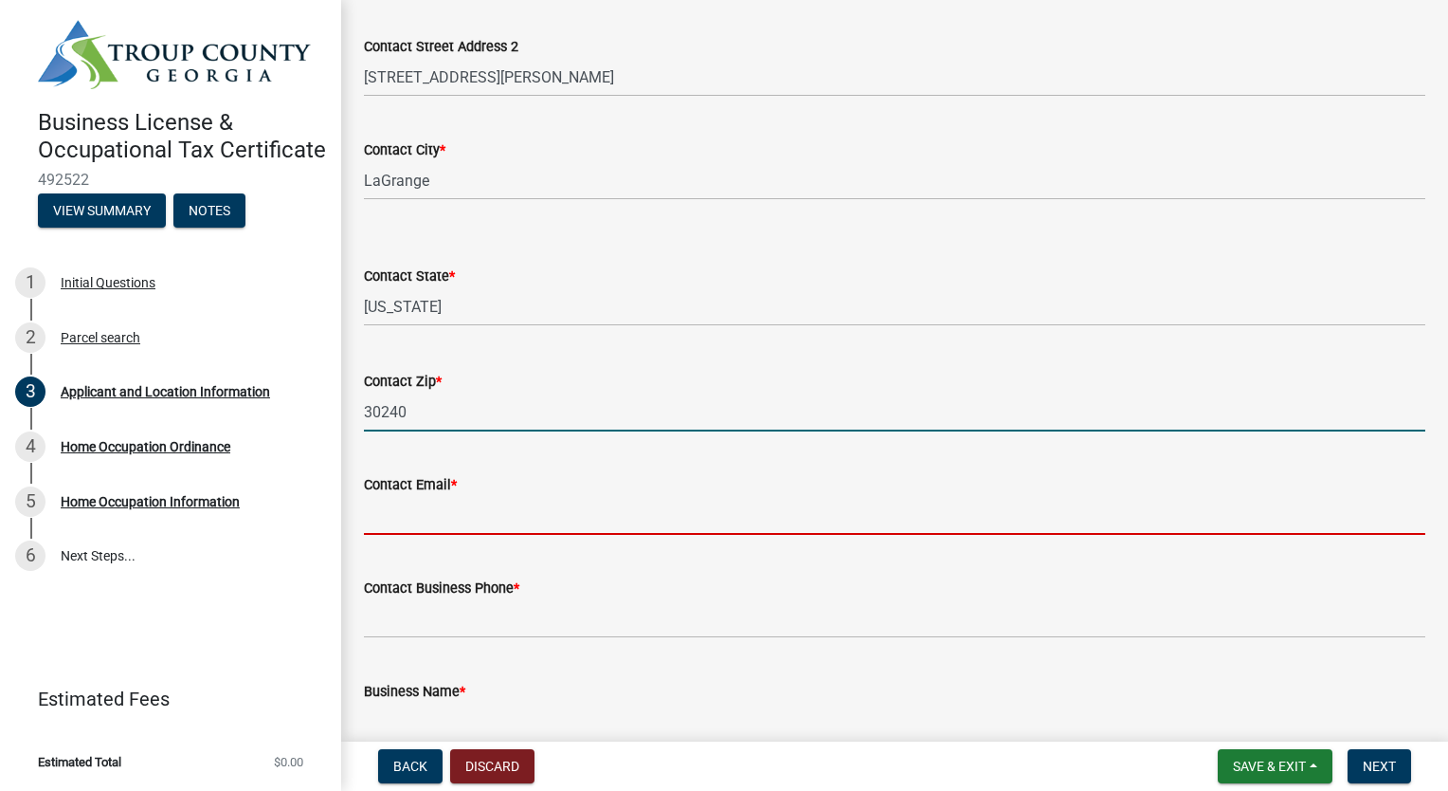
click at [619, 518] on input "Contact Email *" at bounding box center [895, 515] width 1062 height 39
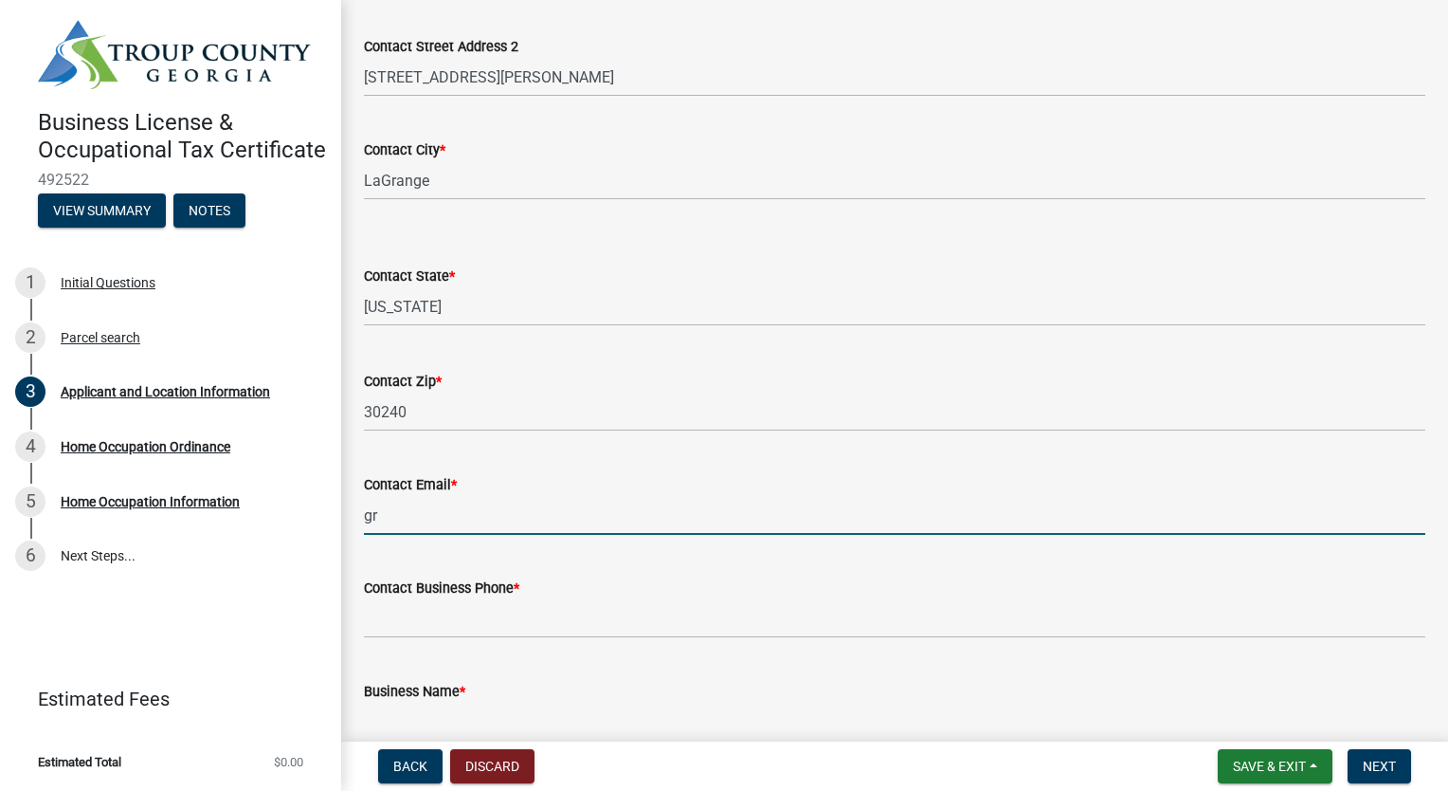
type input "g"
type input "rabbitridgerenewables@gmail.com"
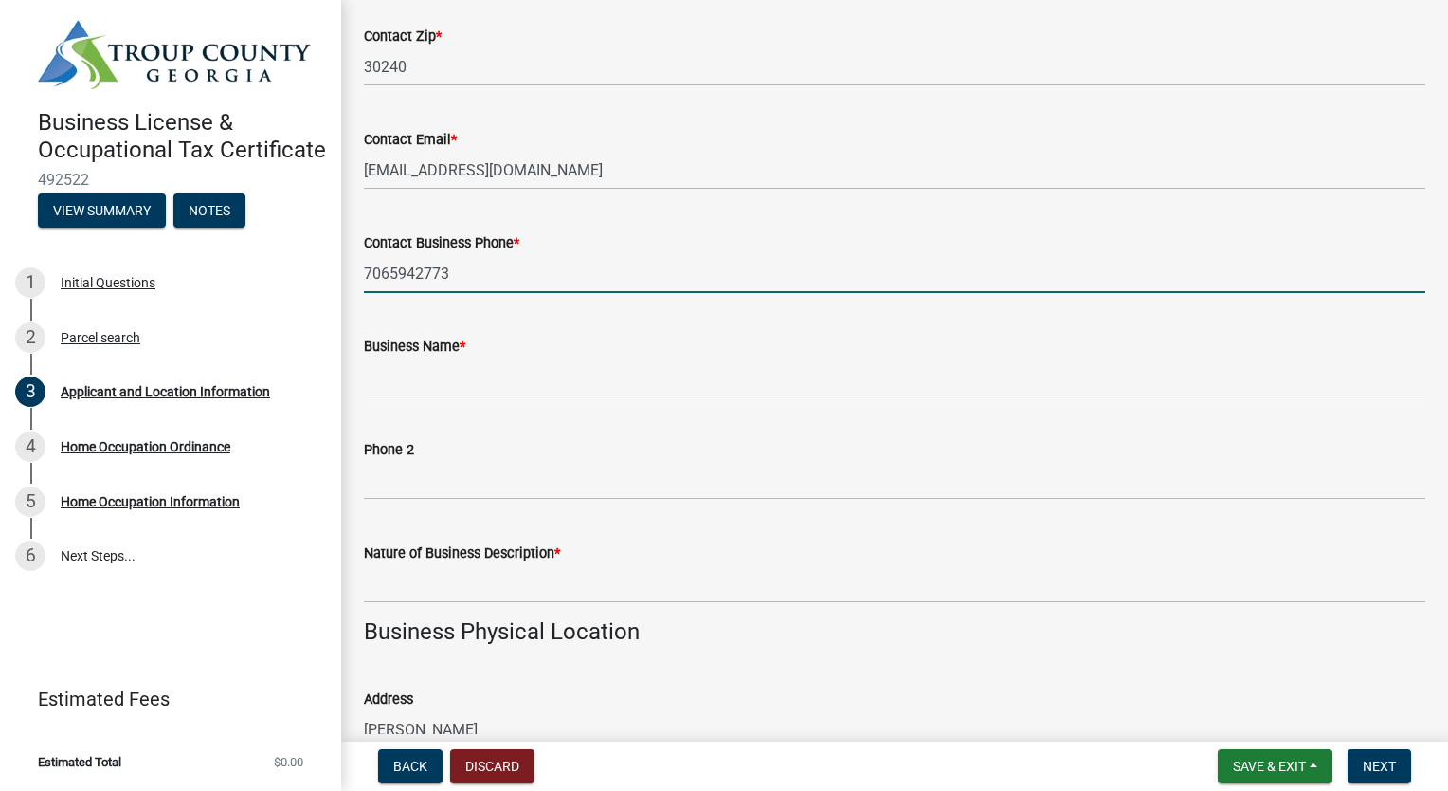
scroll to position [863, 0]
type input "7065942773"
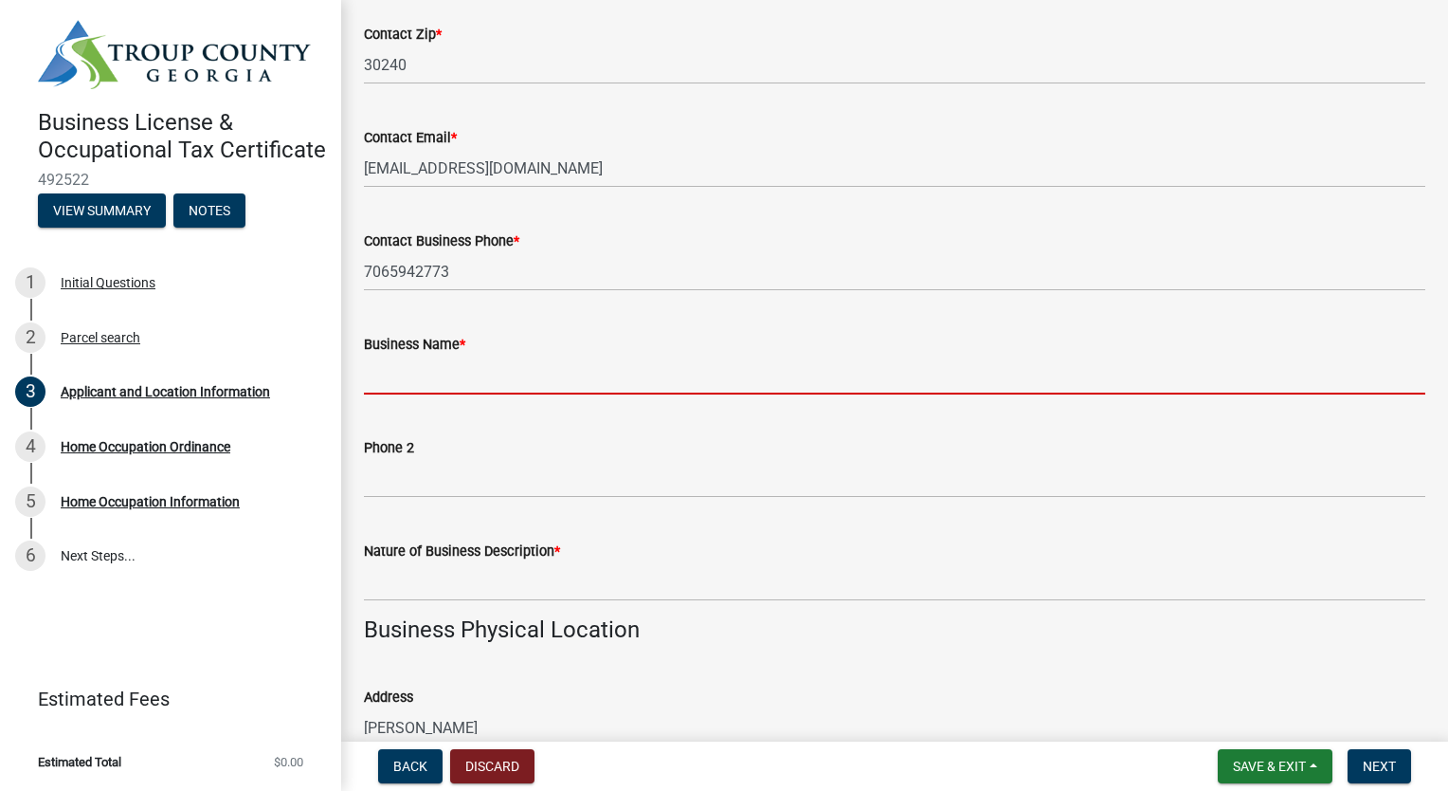
click at [639, 376] on input "Business Name *" at bounding box center [895, 374] width 1062 height 39
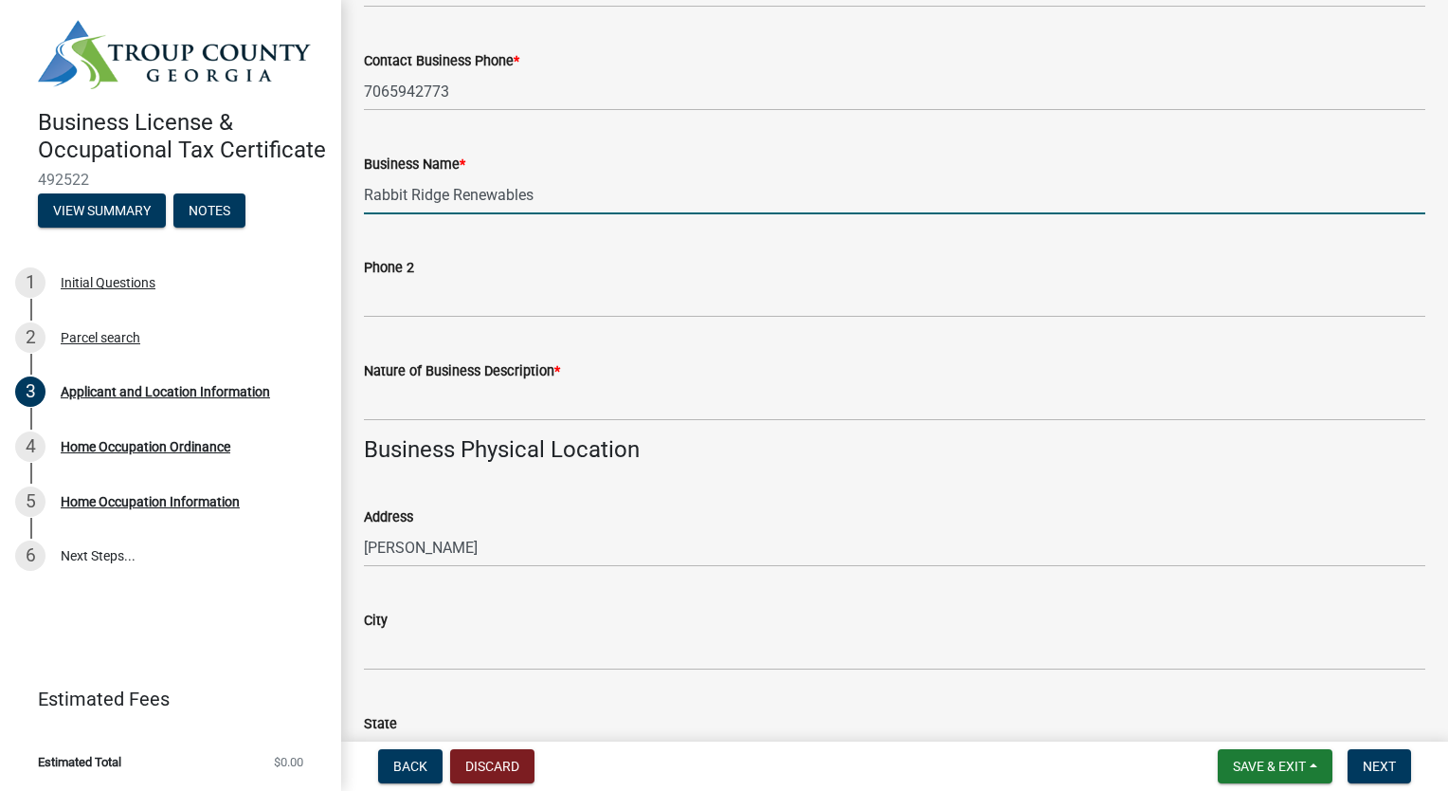
scroll to position [1043, 0]
type input "Rabbit Ridge Renewables"
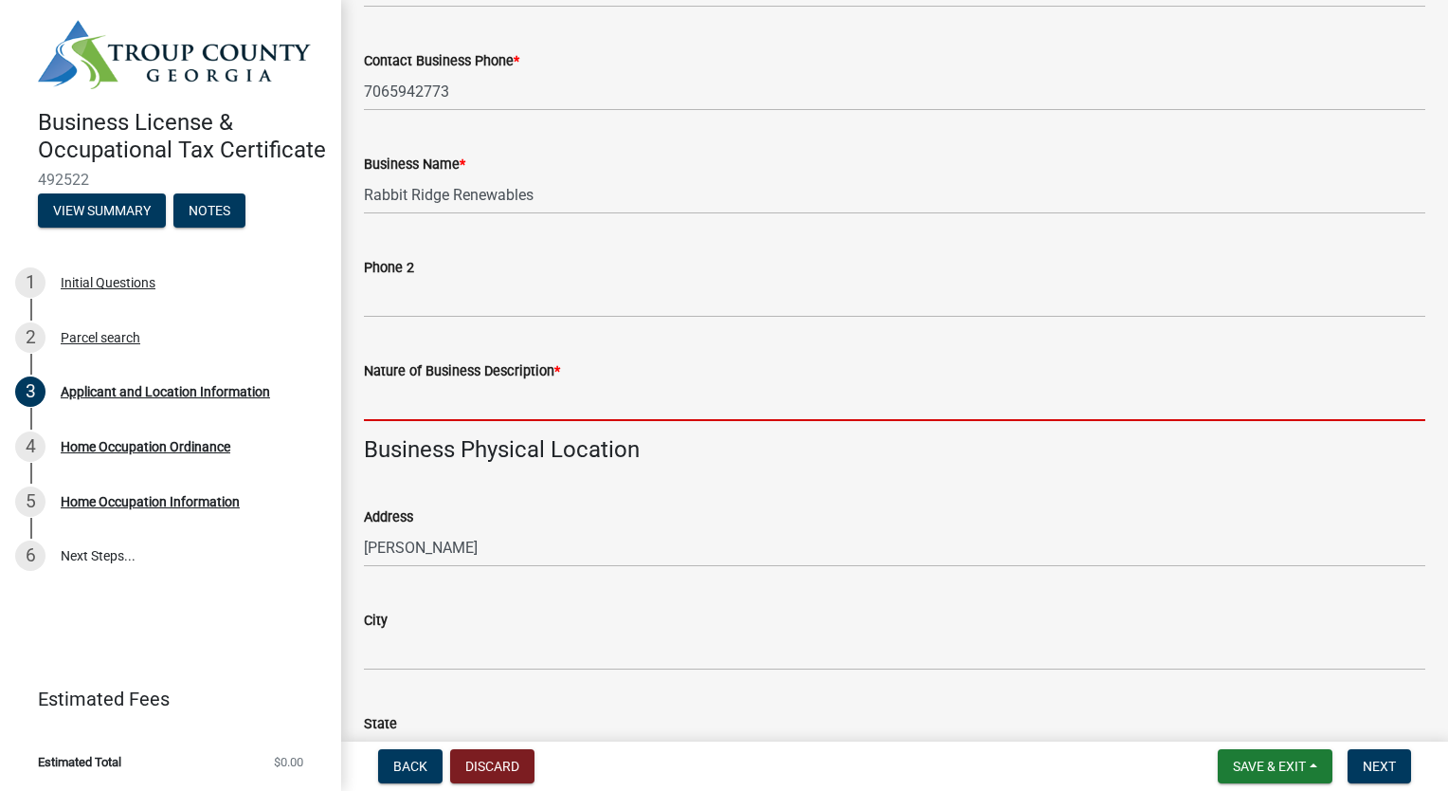
click at [640, 386] on input "Nature of Business Description *" at bounding box center [895, 401] width 1062 height 39
type input "F"
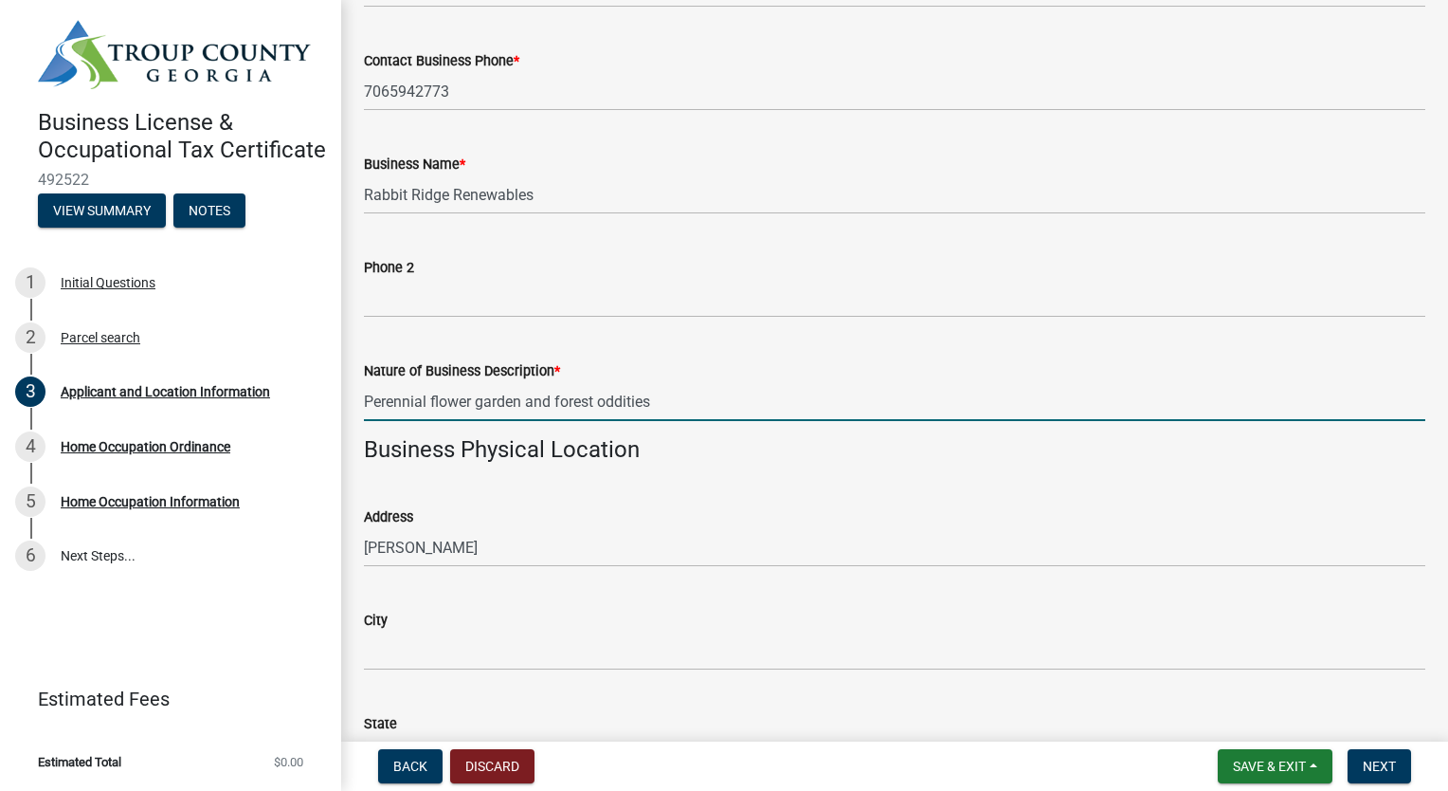
click at [754, 408] on input "Perennial flower garden and forest oddities" at bounding box center [895, 401] width 1062 height 39
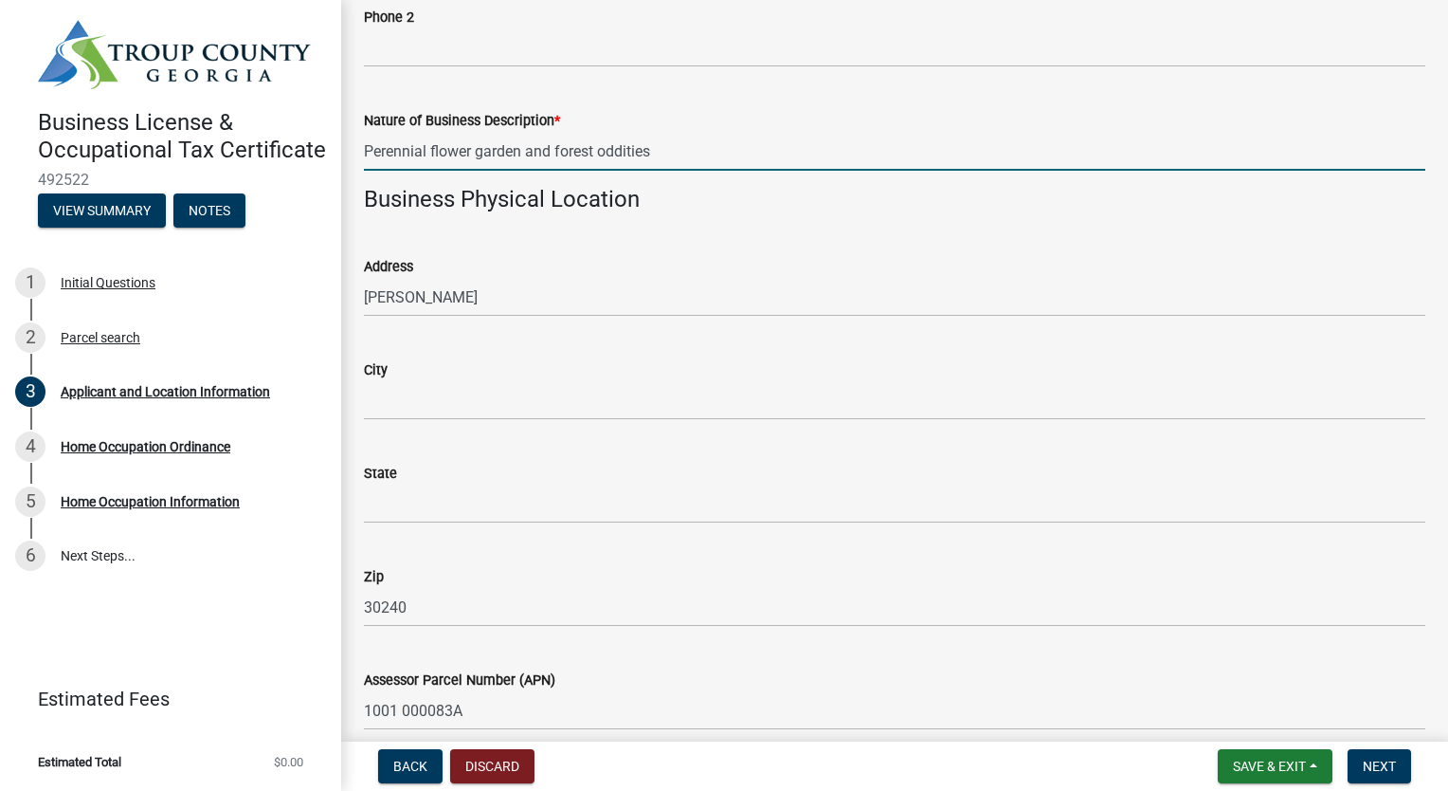
type input "Perennial flower garden and forest oddities"
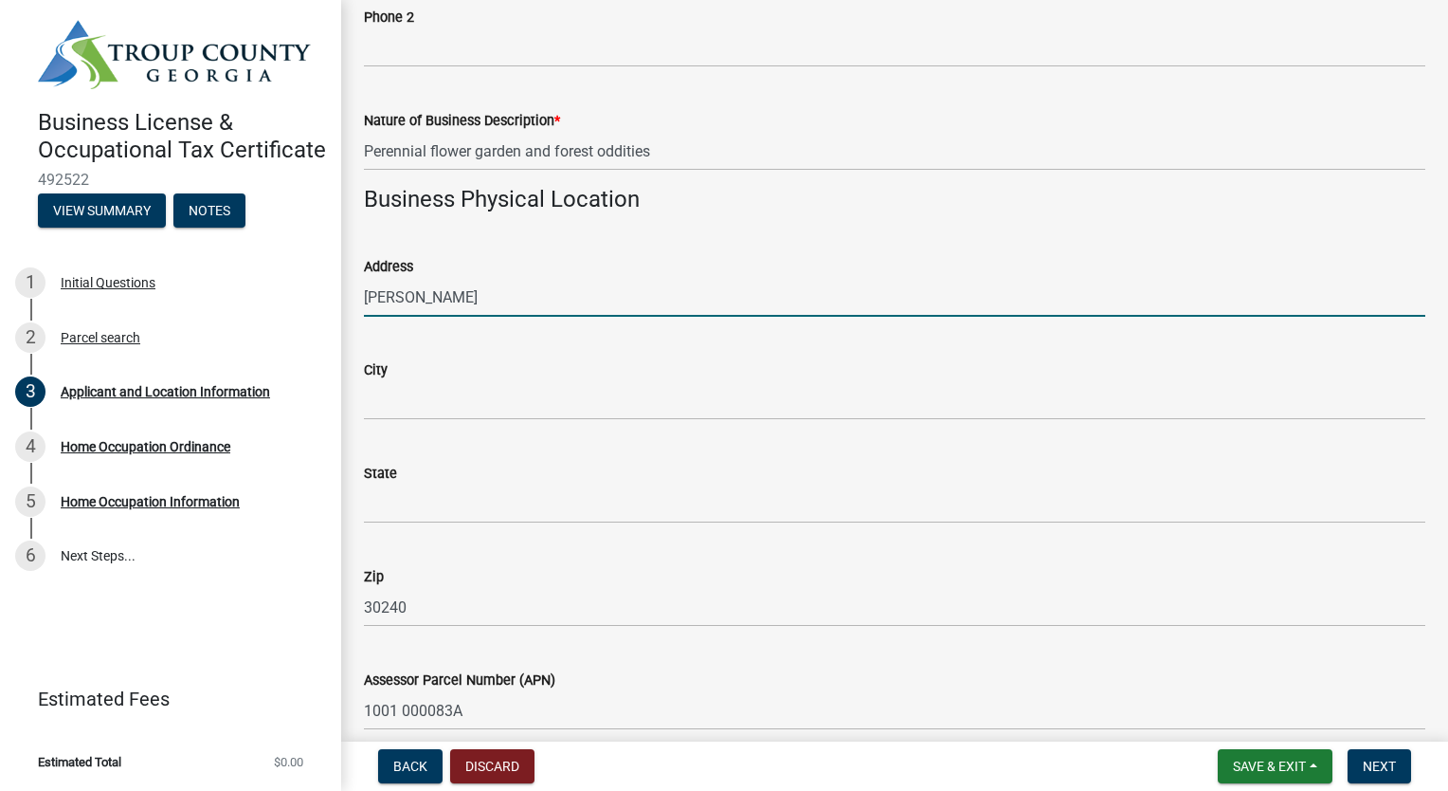
click at [365, 294] on input "WILLIAMS RD" at bounding box center [895, 297] width 1062 height 39
click at [483, 402] on input "City" at bounding box center [895, 400] width 1062 height 39
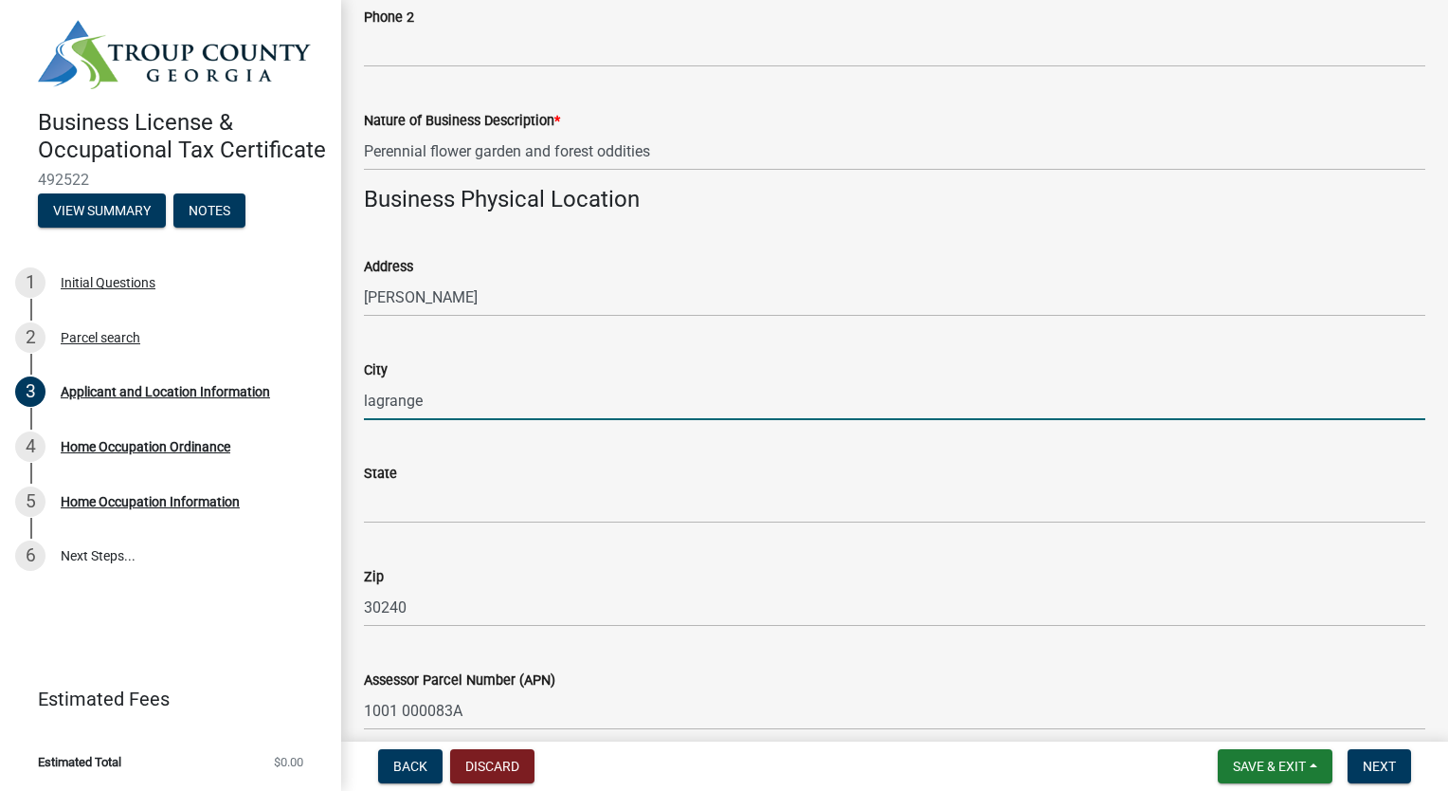
type input "lagrange"
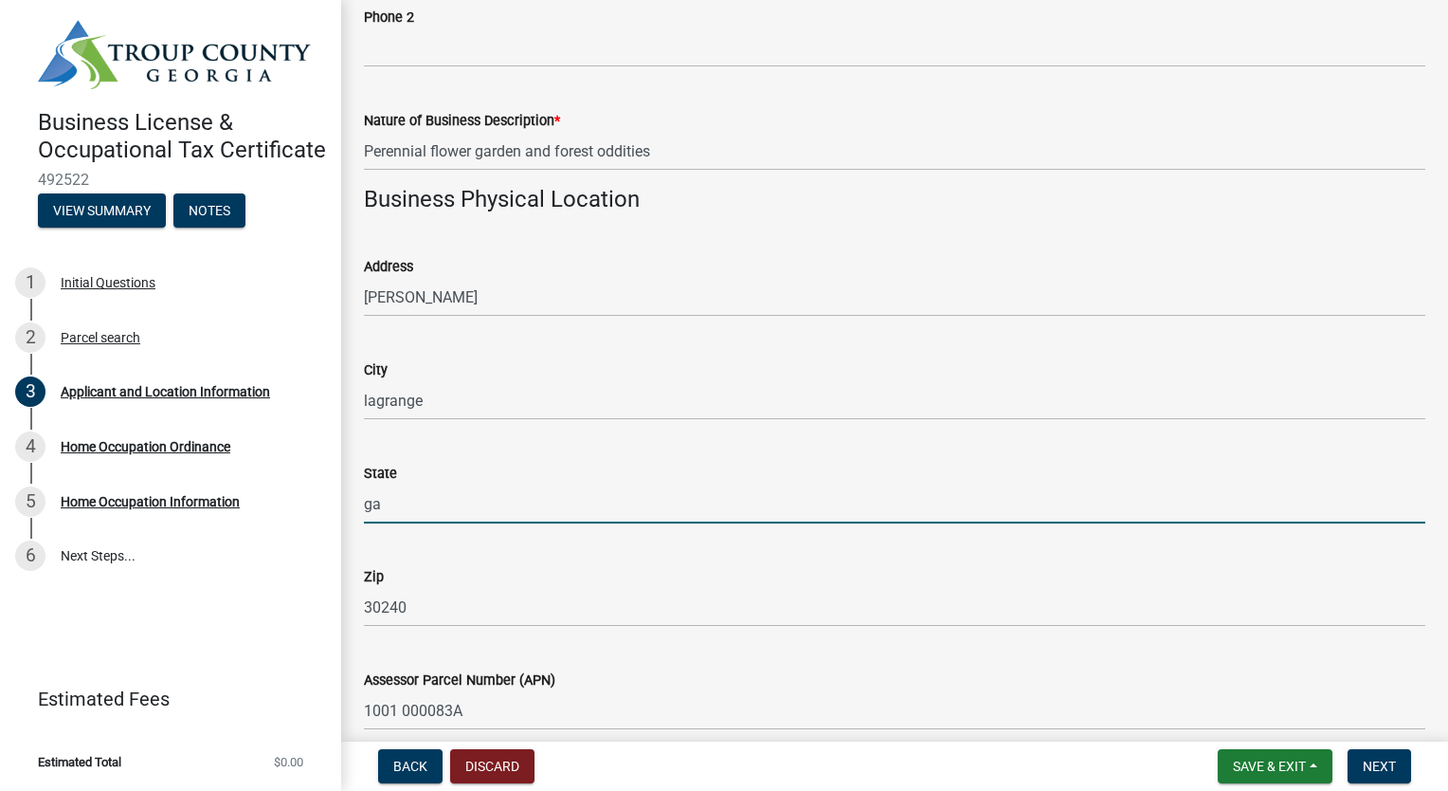
type input "ga"
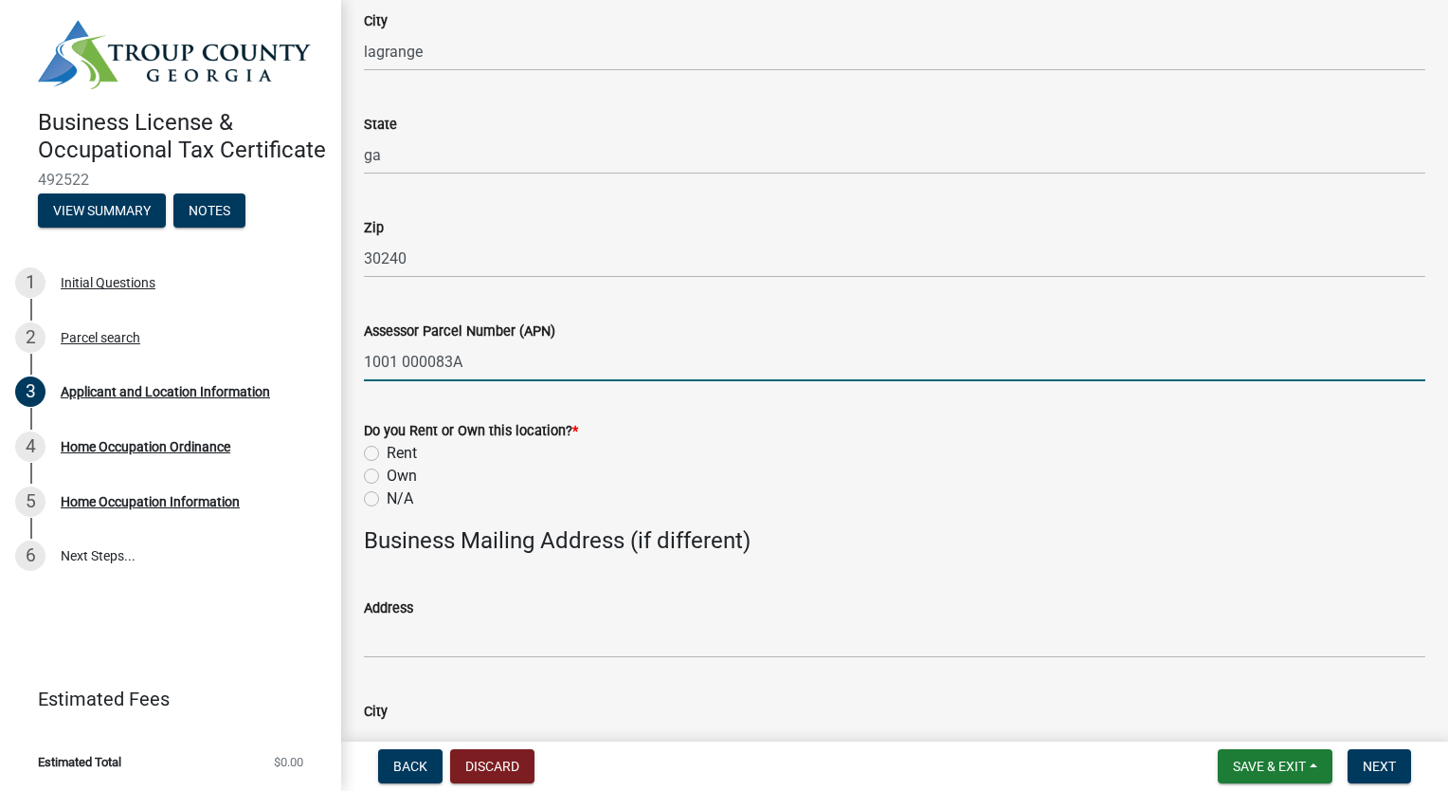
scroll to position [1642, 0]
click at [406, 473] on label "Own" at bounding box center [402, 475] width 30 height 23
click at [399, 473] on input "Own" at bounding box center [393, 470] width 12 height 12
radio input "true"
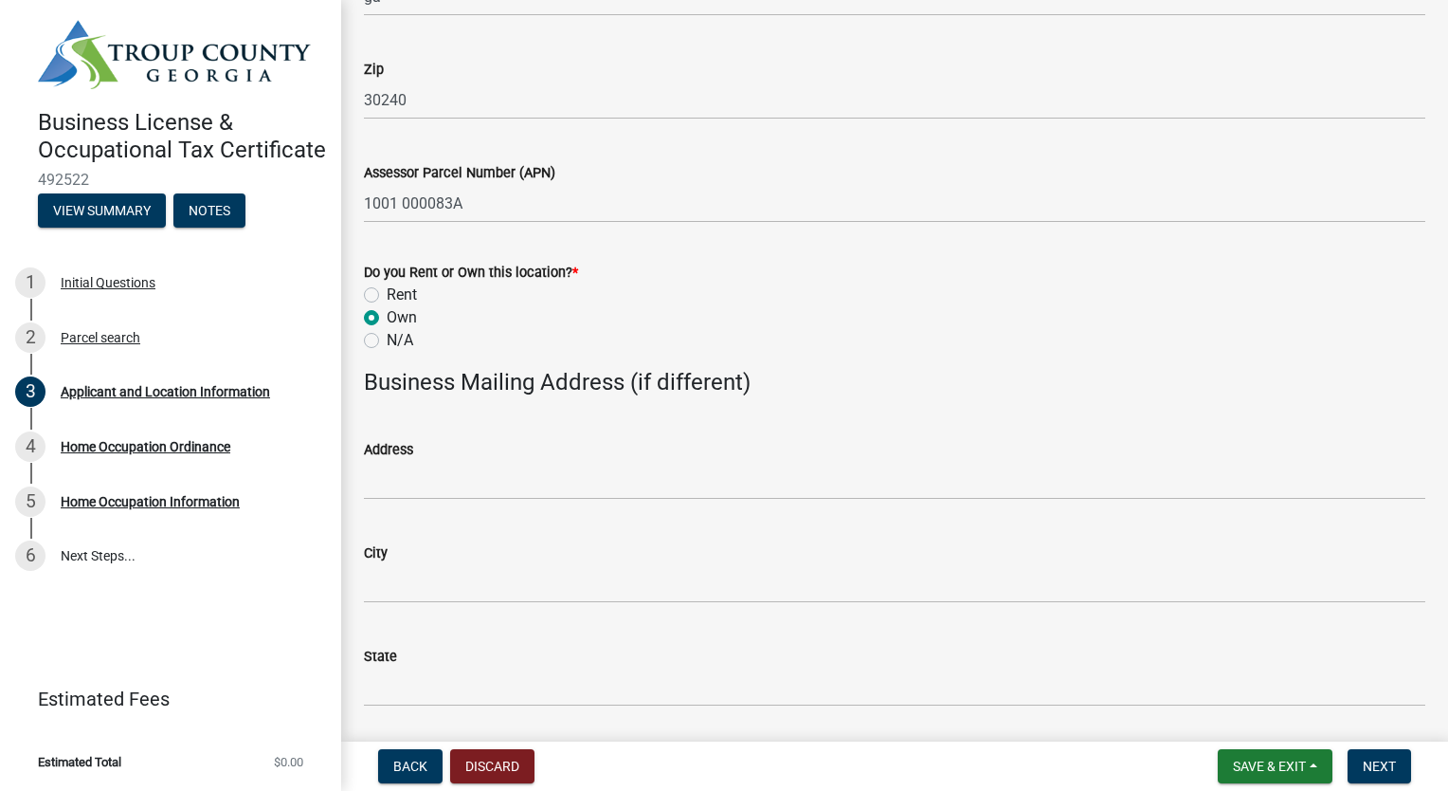
scroll to position [1801, 0]
click at [387, 337] on label "N/A" at bounding box center [400, 339] width 27 height 23
click at [387, 337] on input "N/A" at bounding box center [393, 334] width 12 height 12
radio input "true"
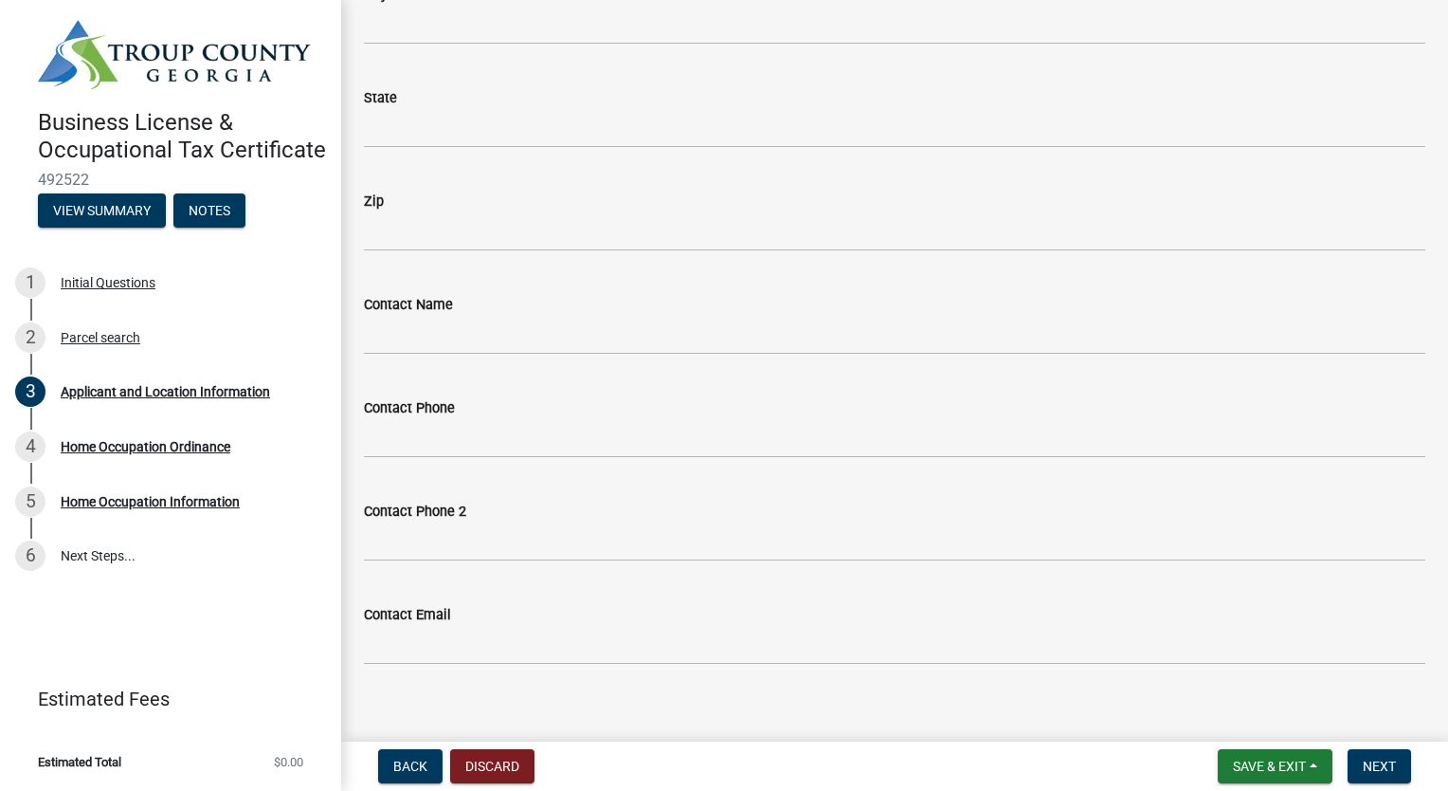
scroll to position [2377, 0]
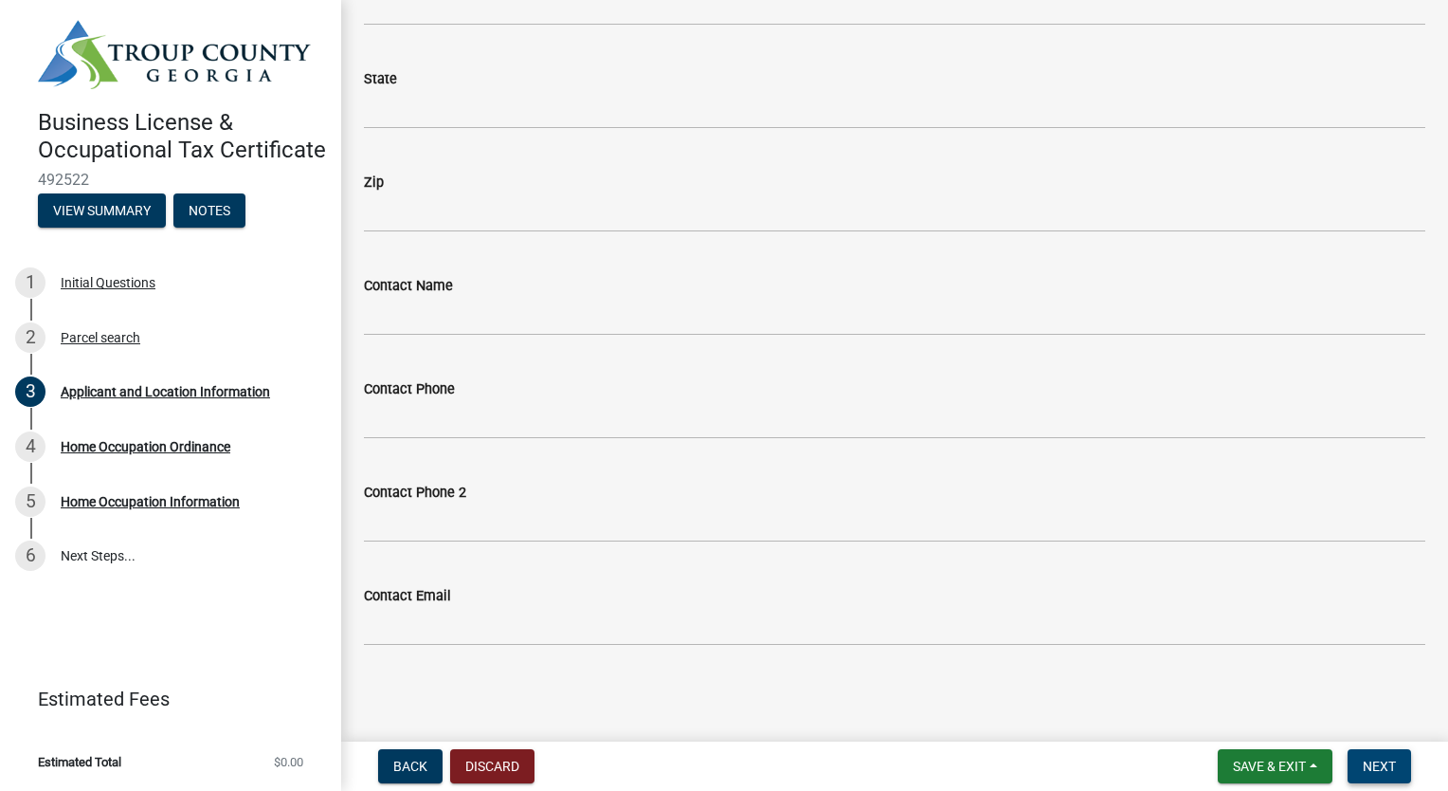
click at [1376, 765] on span "Next" at bounding box center [1379, 765] width 33 height 15
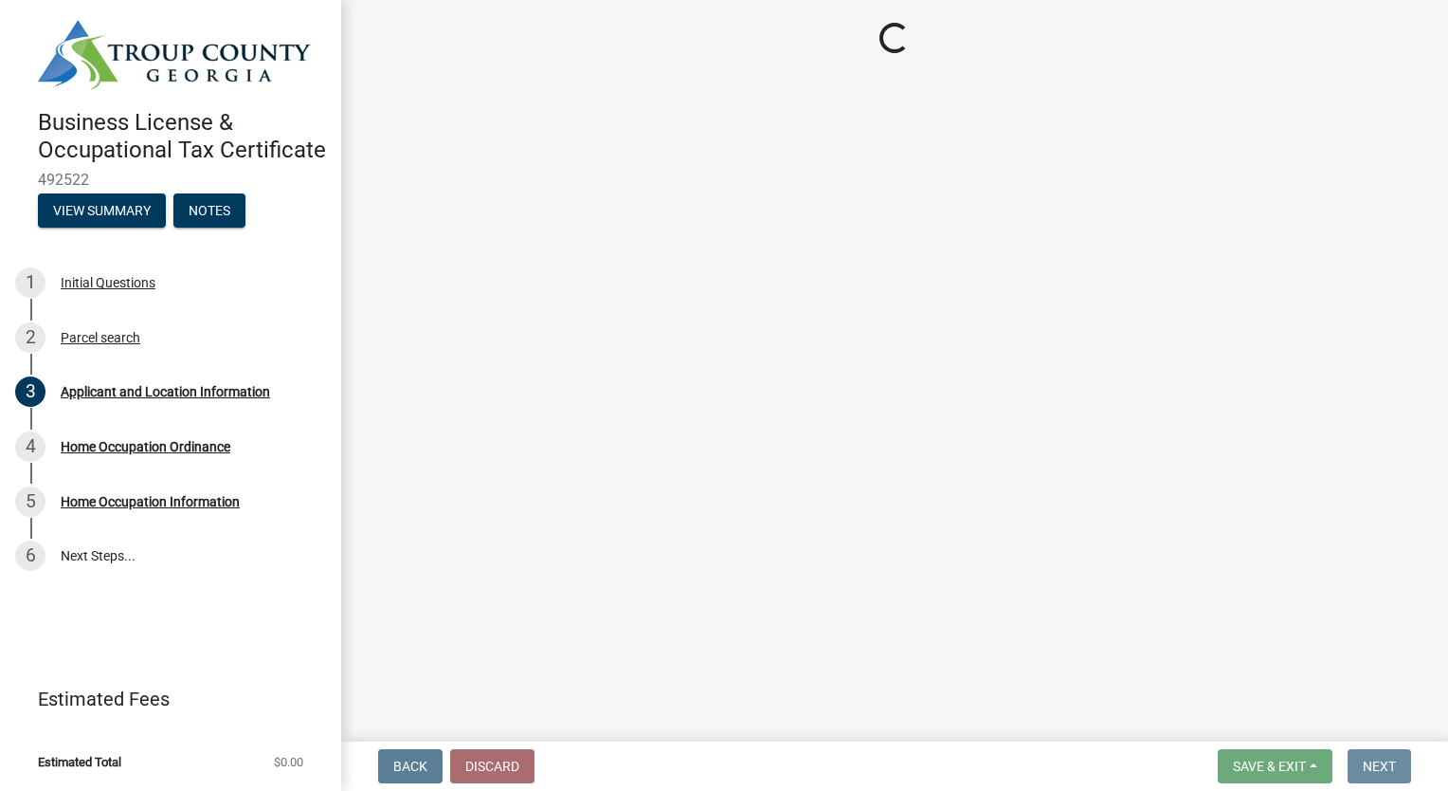
scroll to position [0, 0]
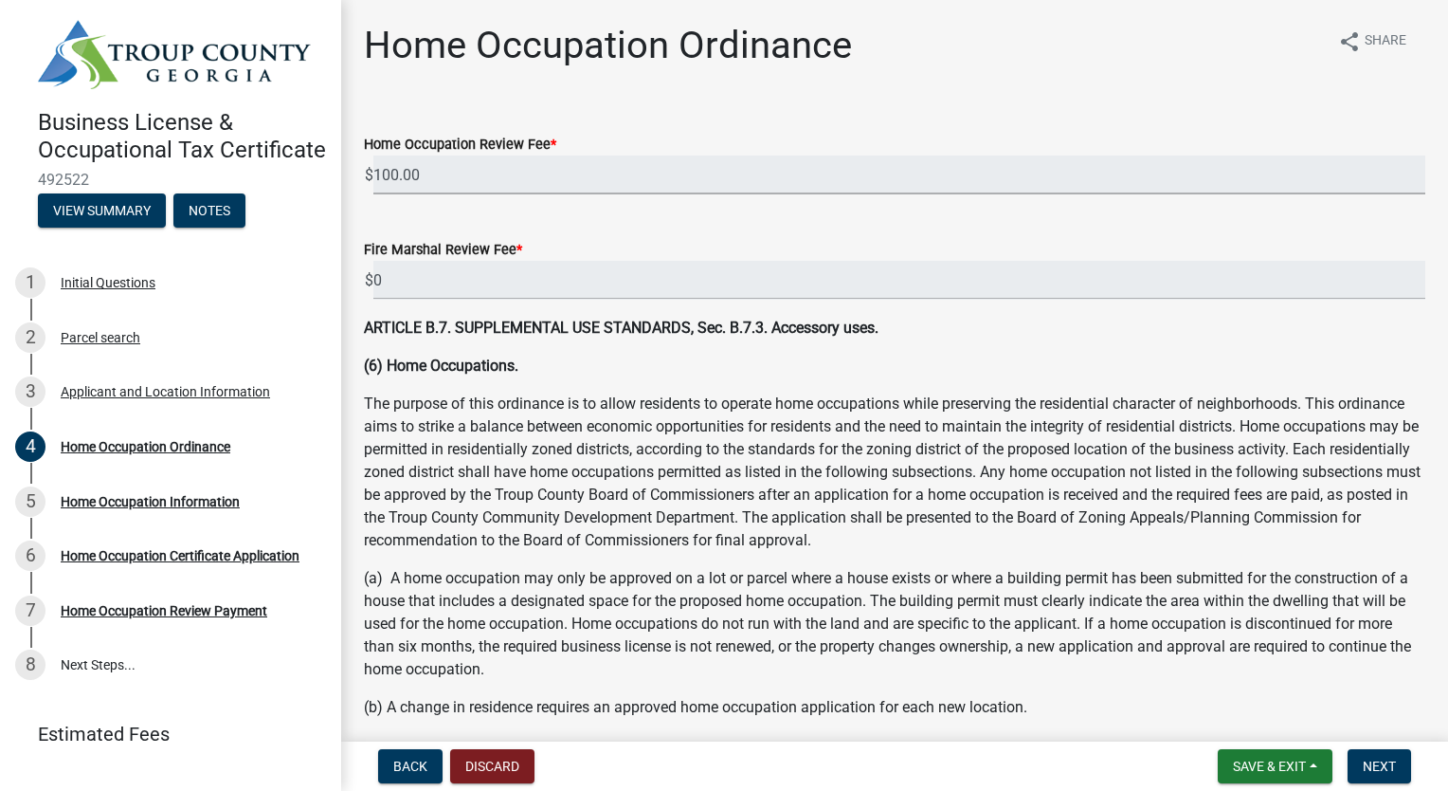
click at [1012, 187] on input "100.00" at bounding box center [899, 174] width 1052 height 39
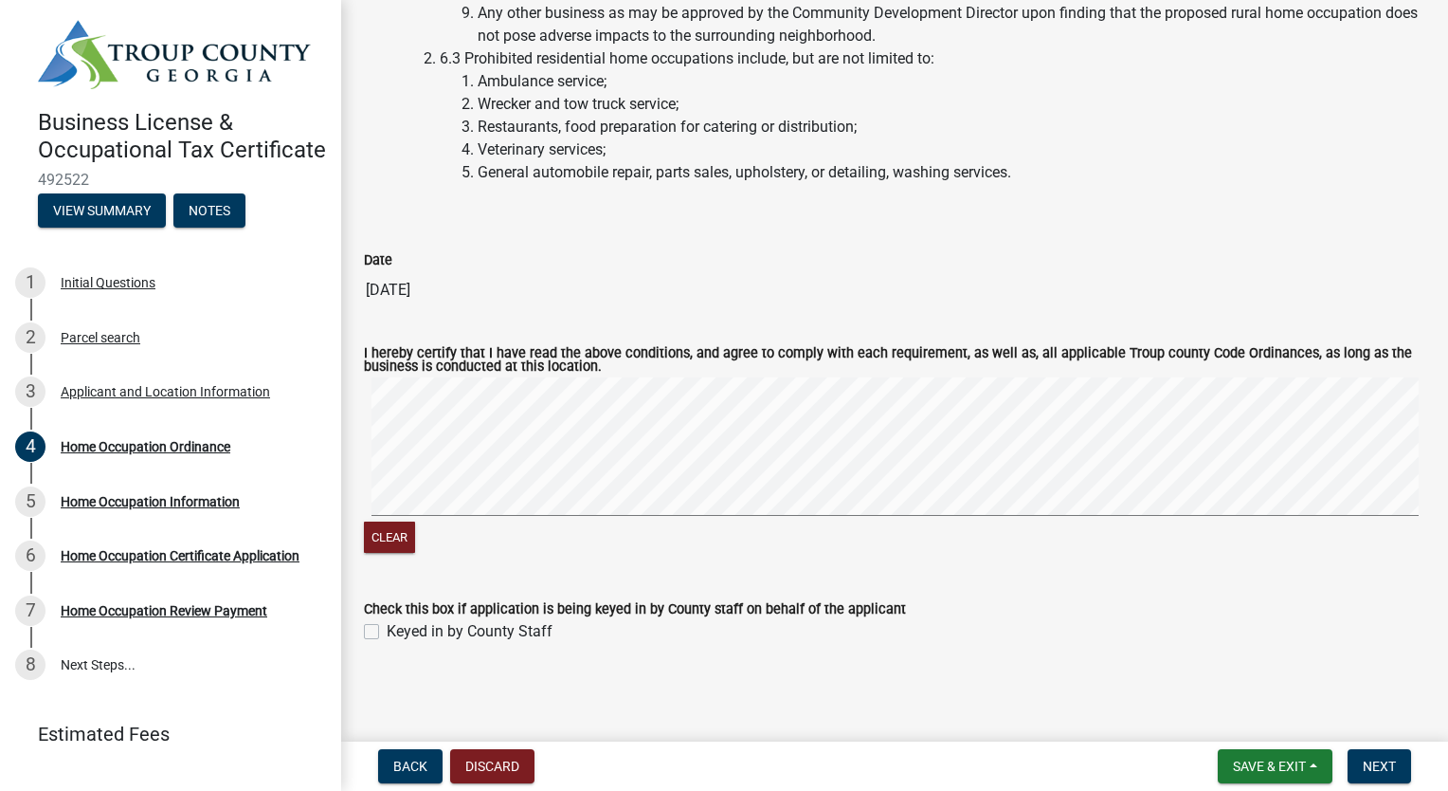
scroll to position [4302, 0]
click at [384, 538] on button "Clear" at bounding box center [389, 536] width 51 height 31
click at [1387, 759] on span "Next" at bounding box center [1379, 765] width 33 height 15
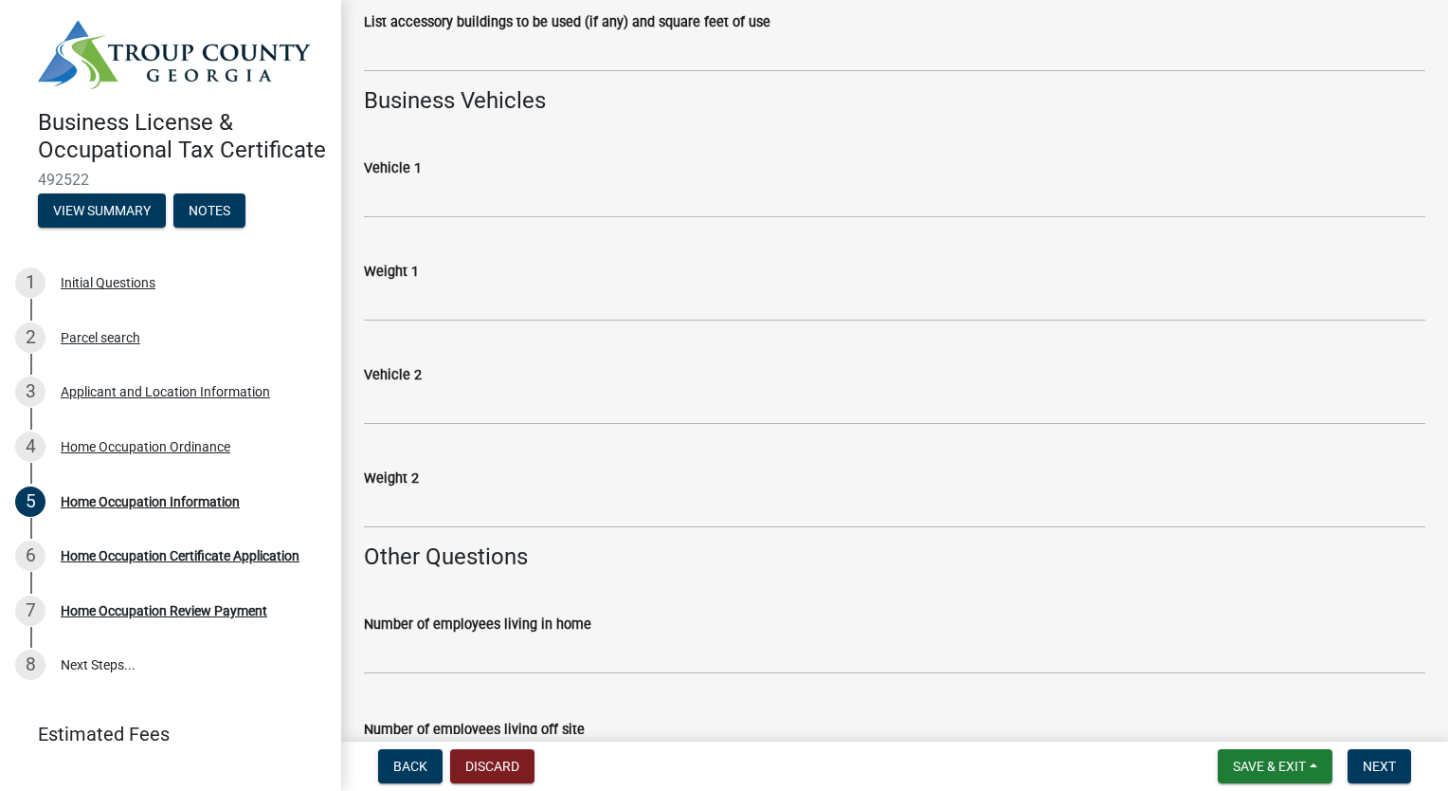
scroll to position [2605, 0]
click at [440, 207] on input "Vehicle 1" at bounding box center [895, 197] width 1062 height 39
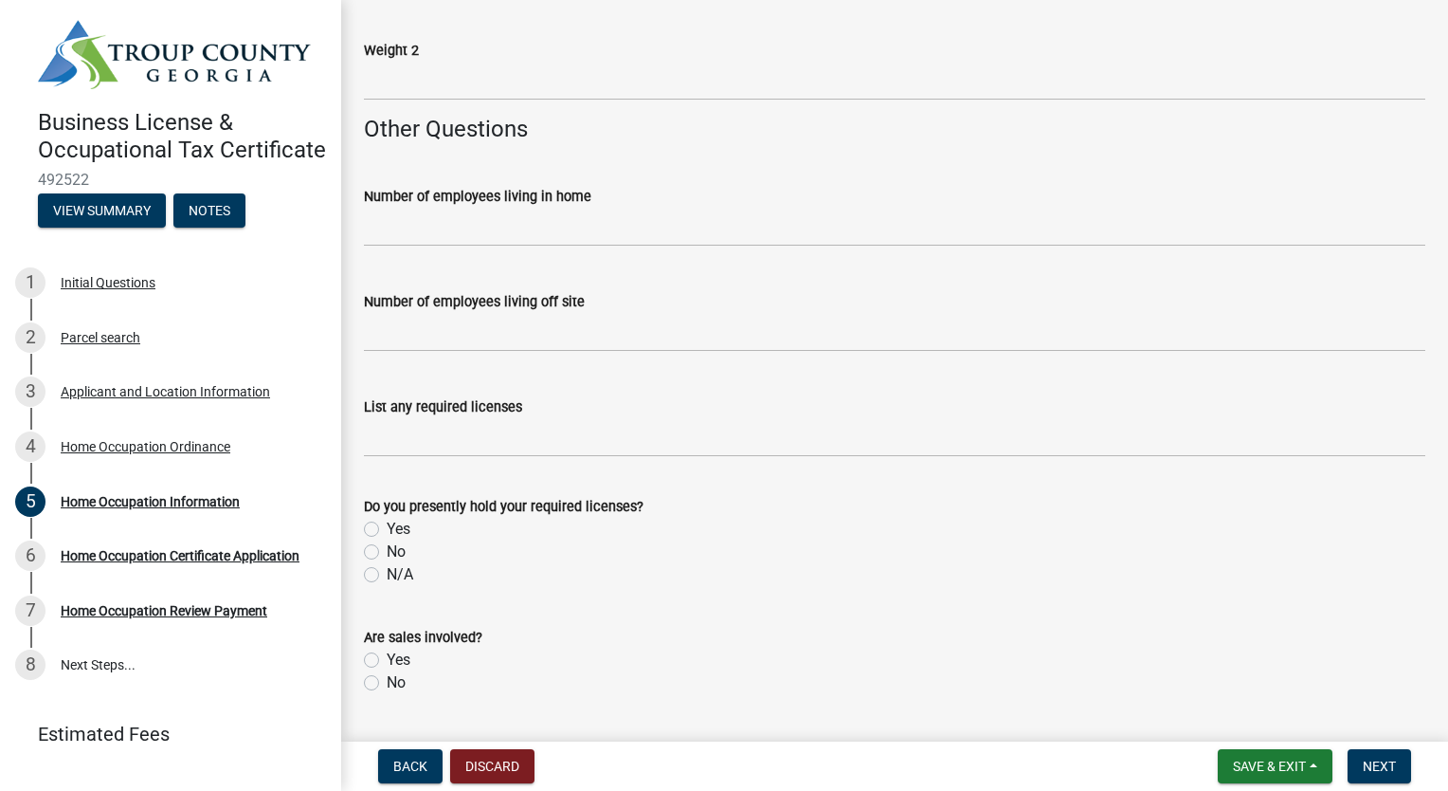
scroll to position [3032, 0]
click at [453, 229] on input "text" at bounding box center [895, 226] width 1062 height 39
type input "0"
click at [461, 326] on input "text" at bounding box center [895, 331] width 1062 height 39
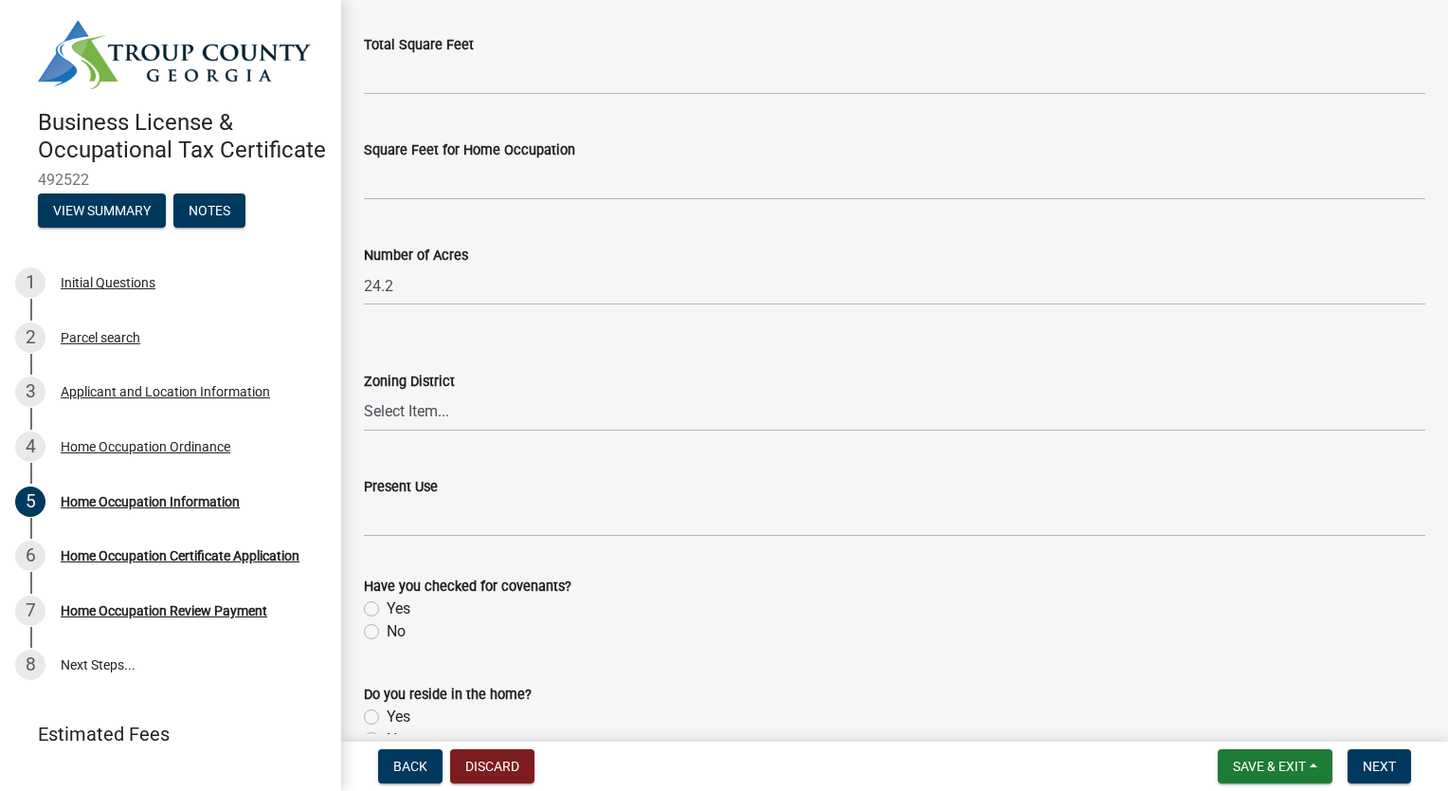
scroll to position [709, 0]
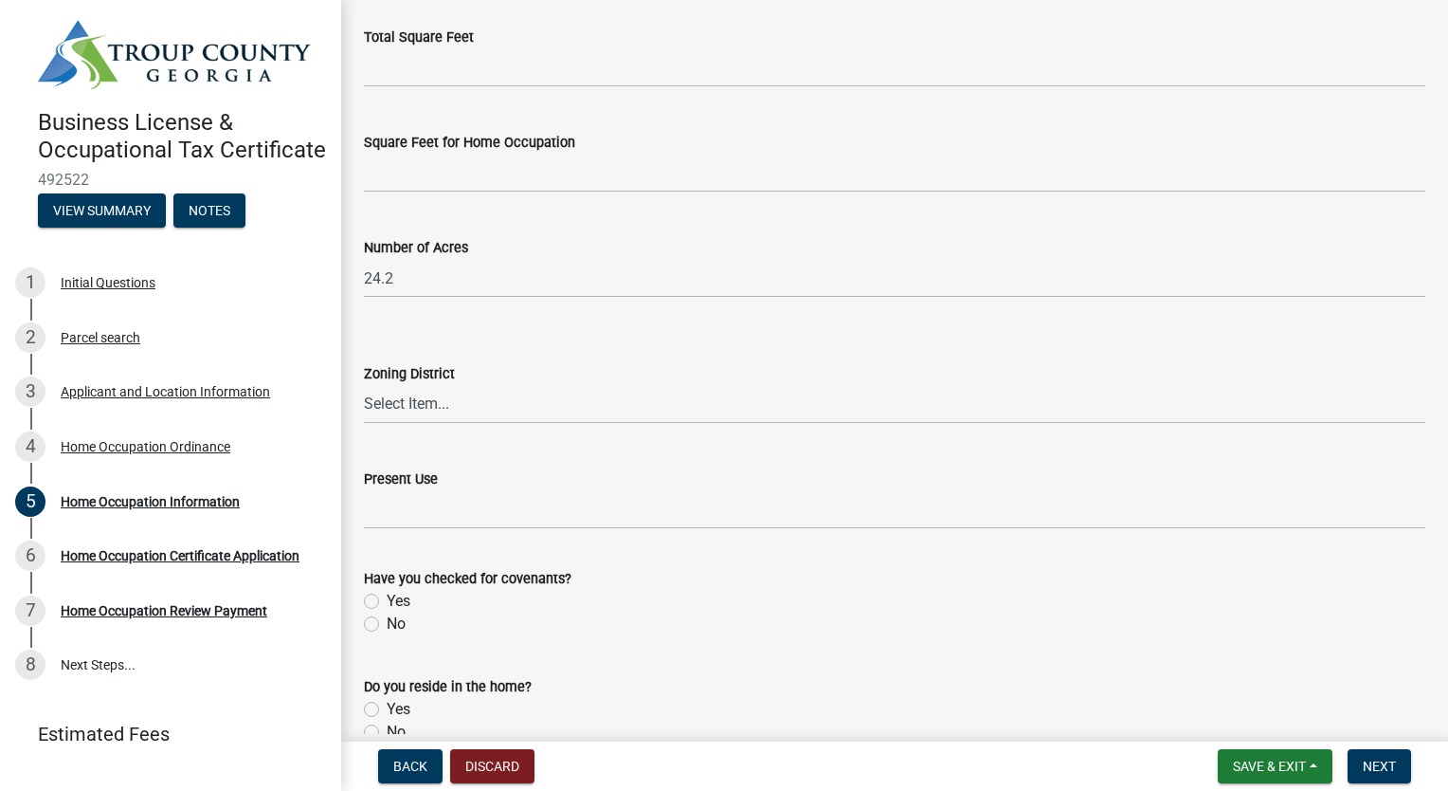
type input "1"
click at [519, 399] on select "Select Item... 01-AG 01-AGR 01-HC 01-HI 01-LI 01-LC 01-LR 01-SD-MH 01-SU-R 01-S…" at bounding box center [895, 404] width 1062 height 39
click at [580, 505] on input "Present Use" at bounding box center [895, 509] width 1062 height 39
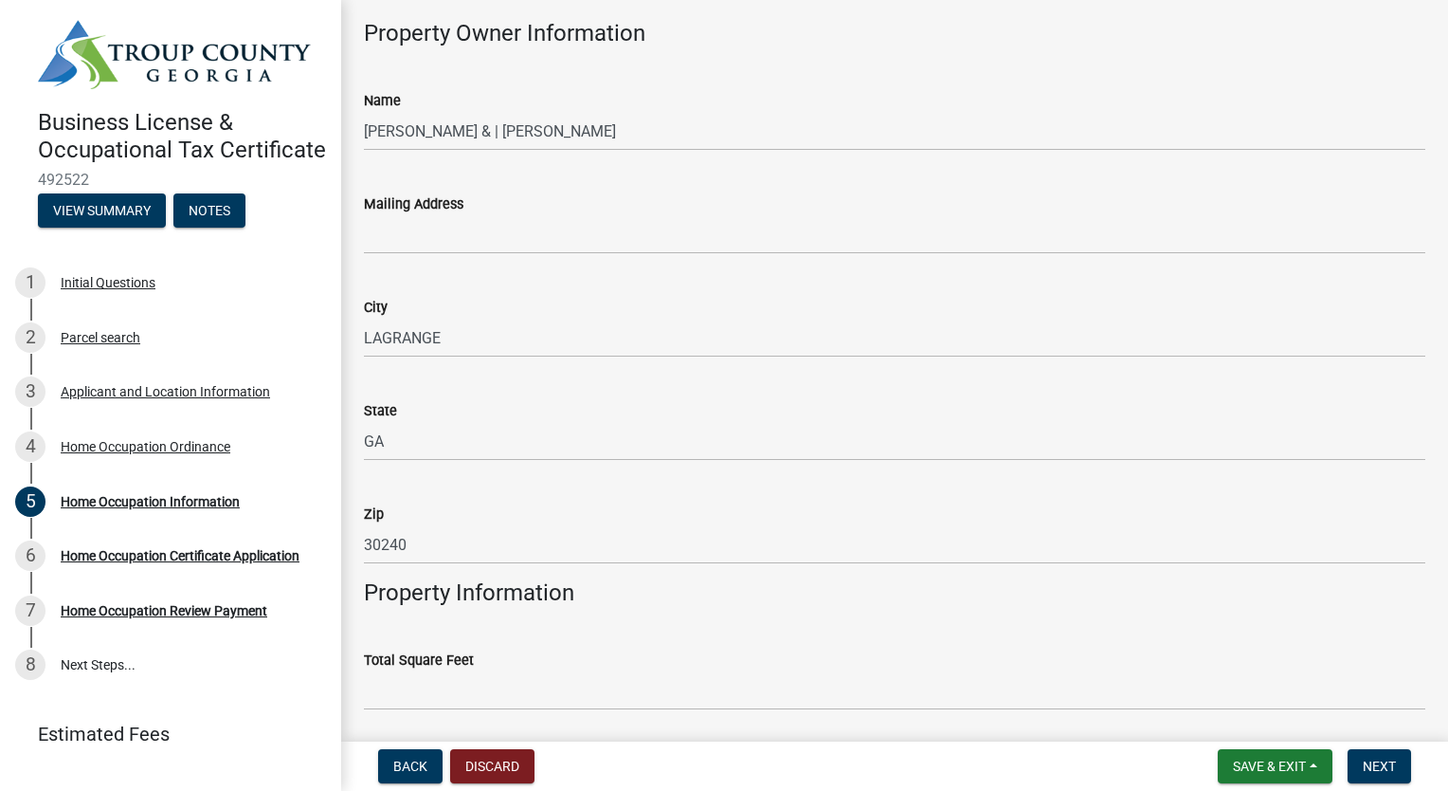
scroll to position [0, 0]
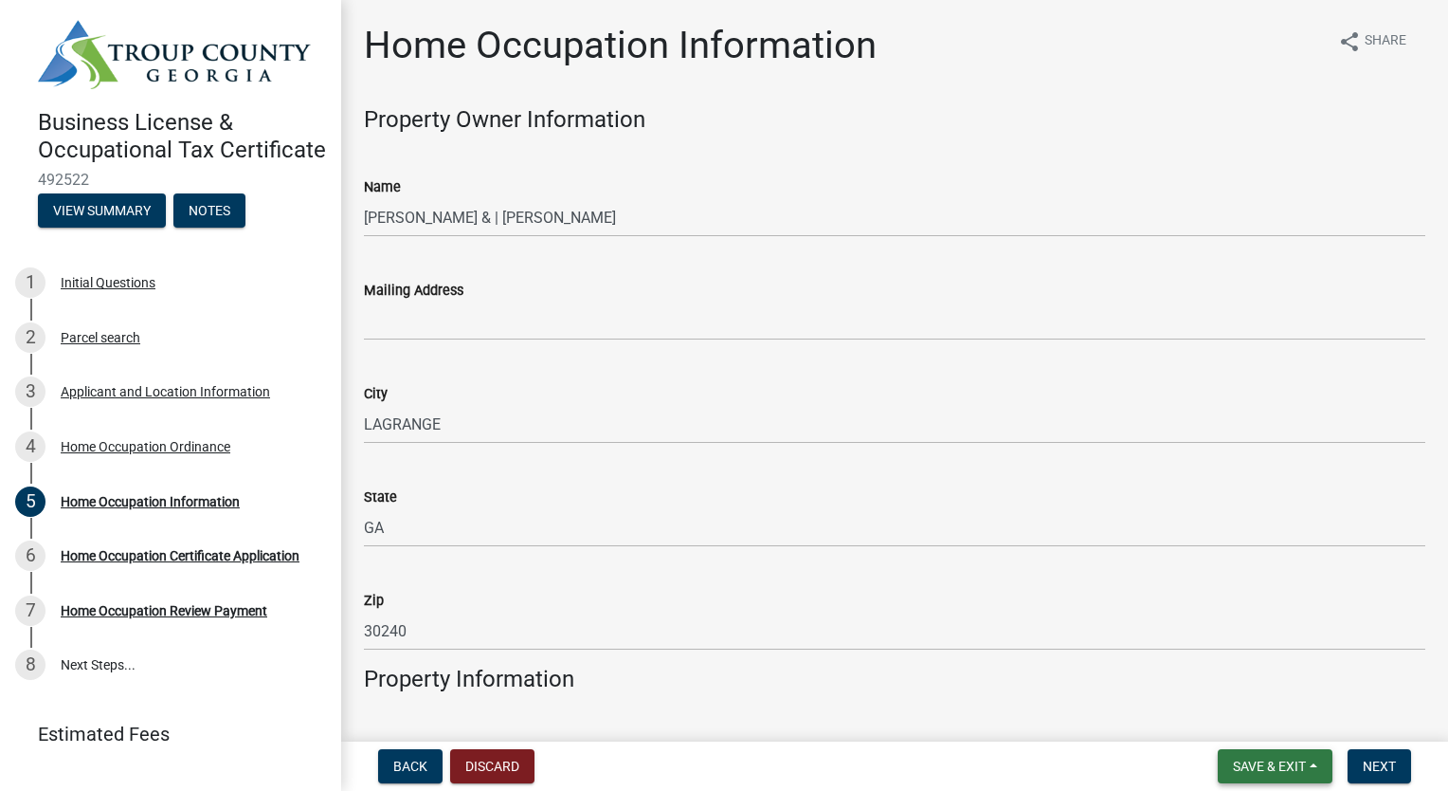
click at [1244, 763] on span "Save & Exit" at bounding box center [1269, 765] width 73 height 15
click at [1255, 729] on button "Save & Exit" at bounding box center [1257, 716] width 152 height 45
